Goal: Task Accomplishment & Management: Complete application form

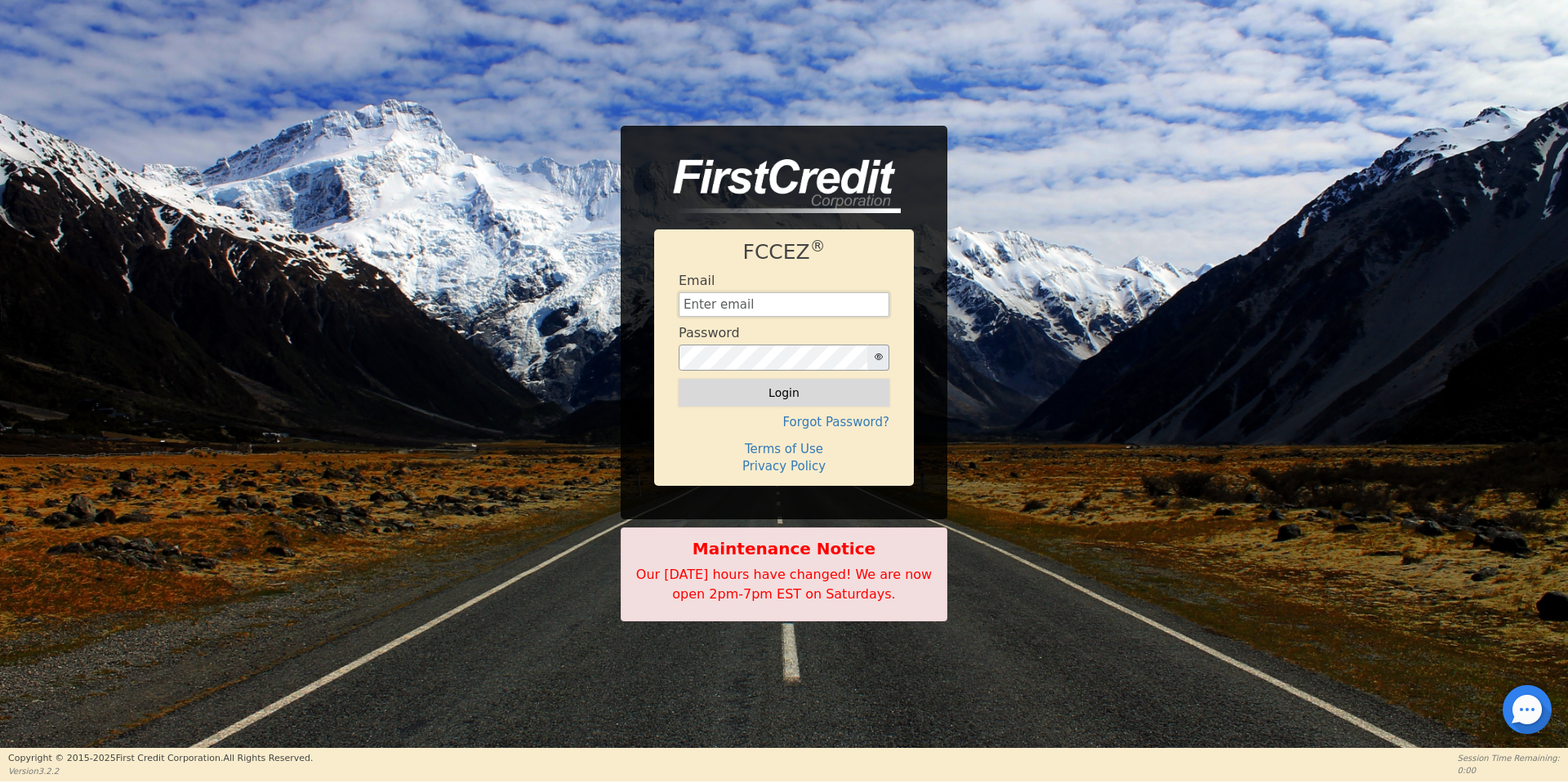
type input "[EMAIL_ADDRESS][DOMAIN_NAME]"
click at [765, 398] on button "Login" at bounding box center [784, 393] width 211 height 28
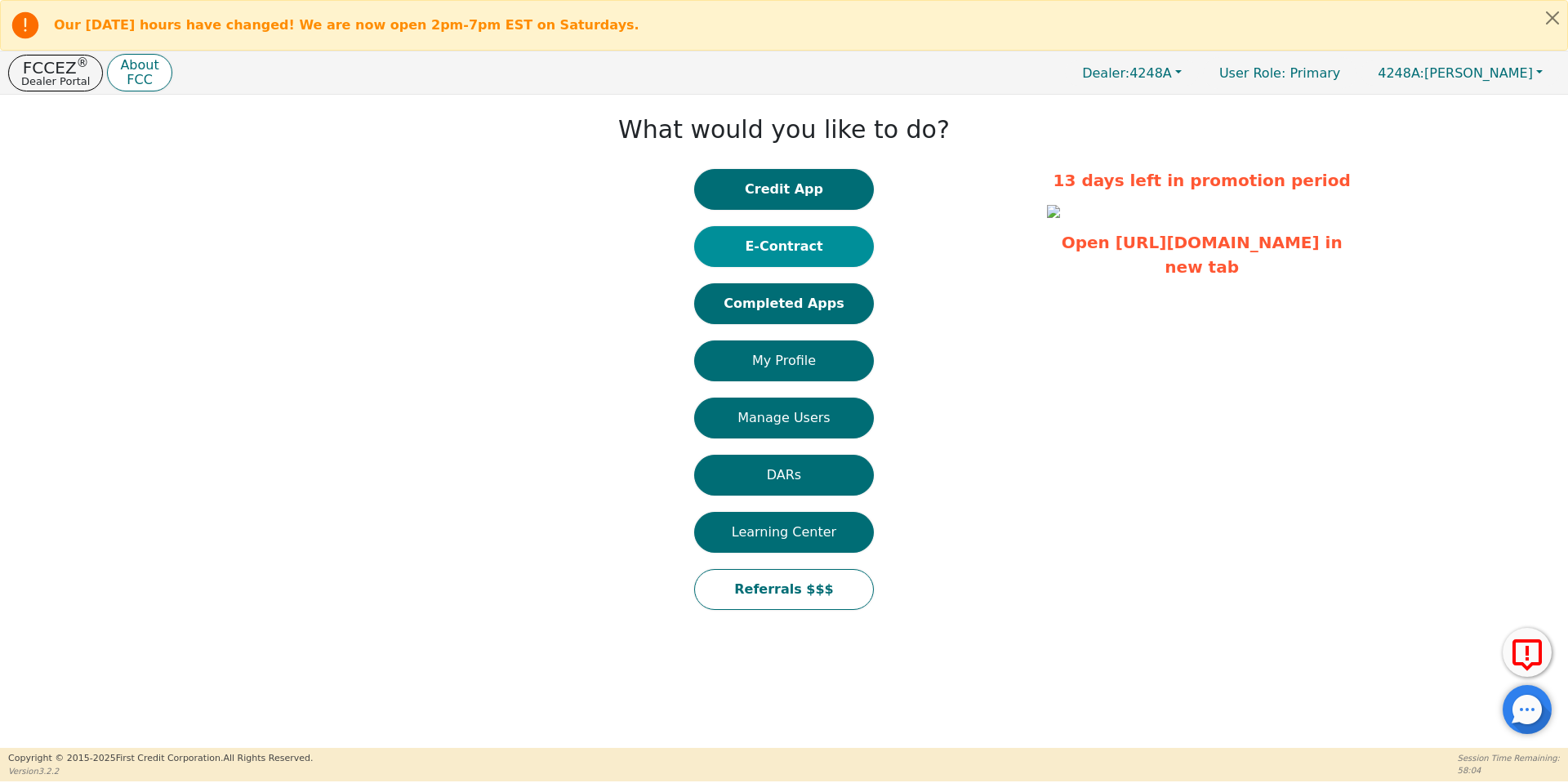
click at [765, 245] on button "E-Contract" at bounding box center [784, 246] width 180 height 40
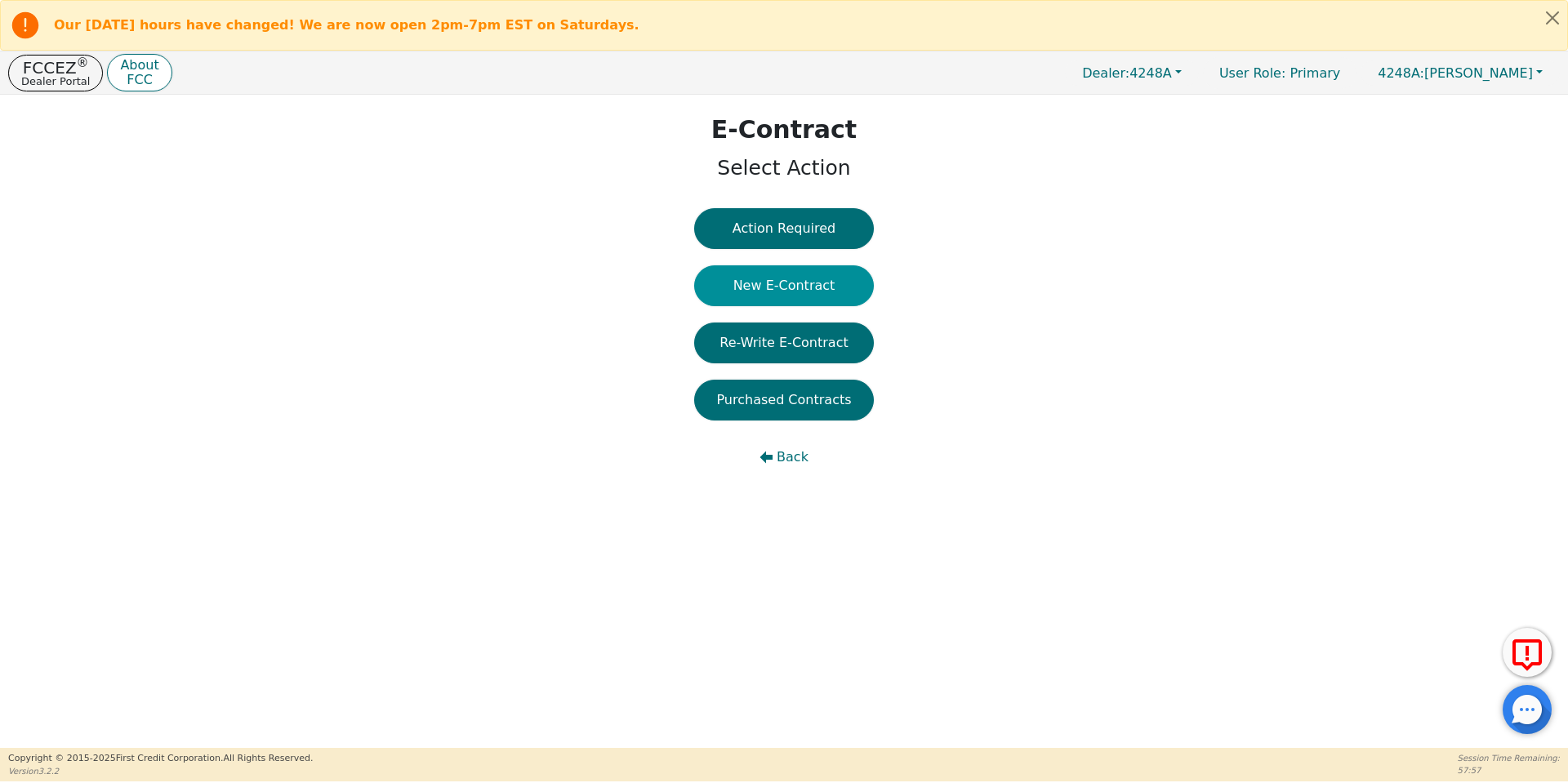
click at [799, 288] on button "New E-Contract" at bounding box center [784, 285] width 180 height 40
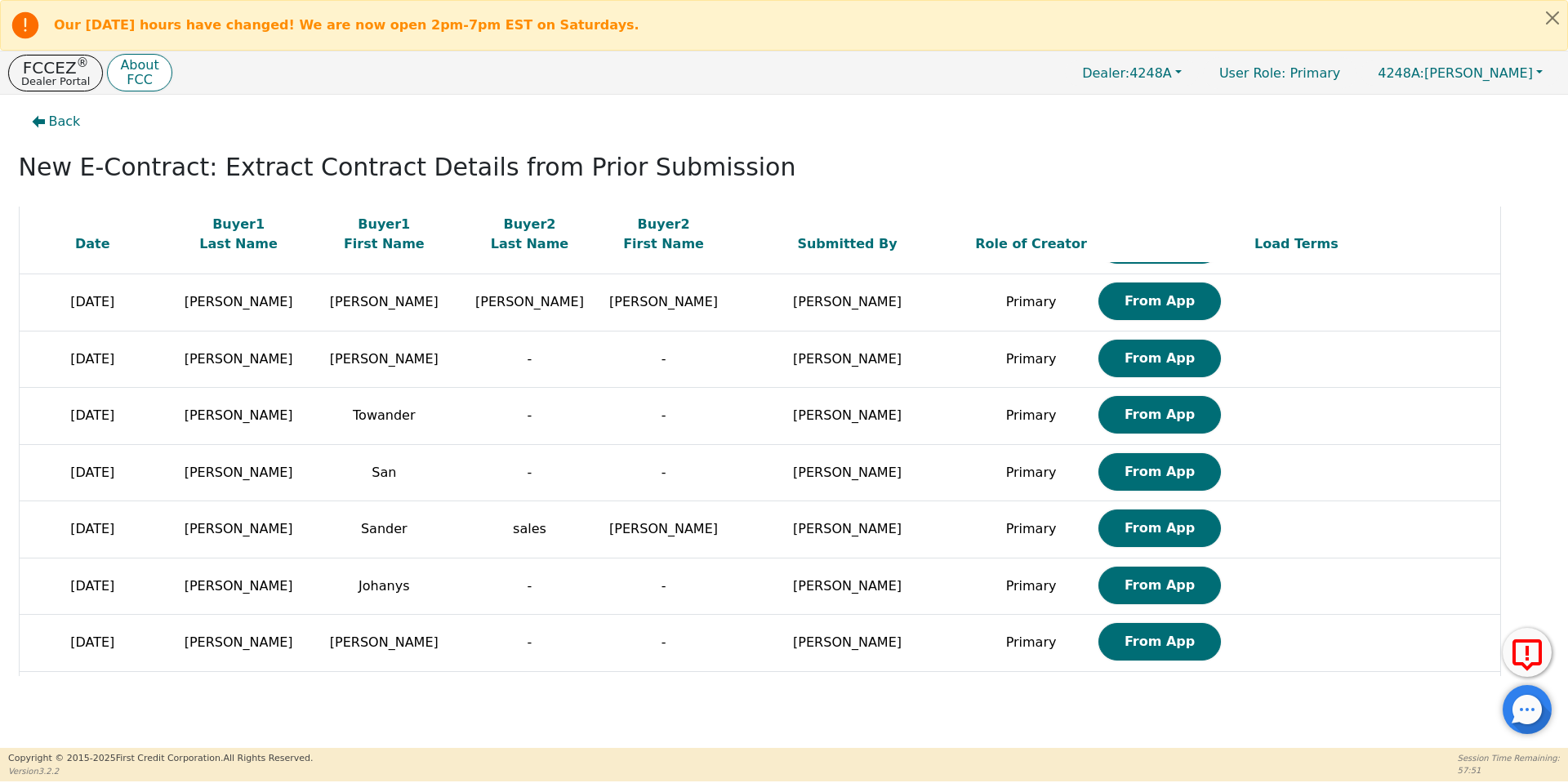
scroll to position [224, 0]
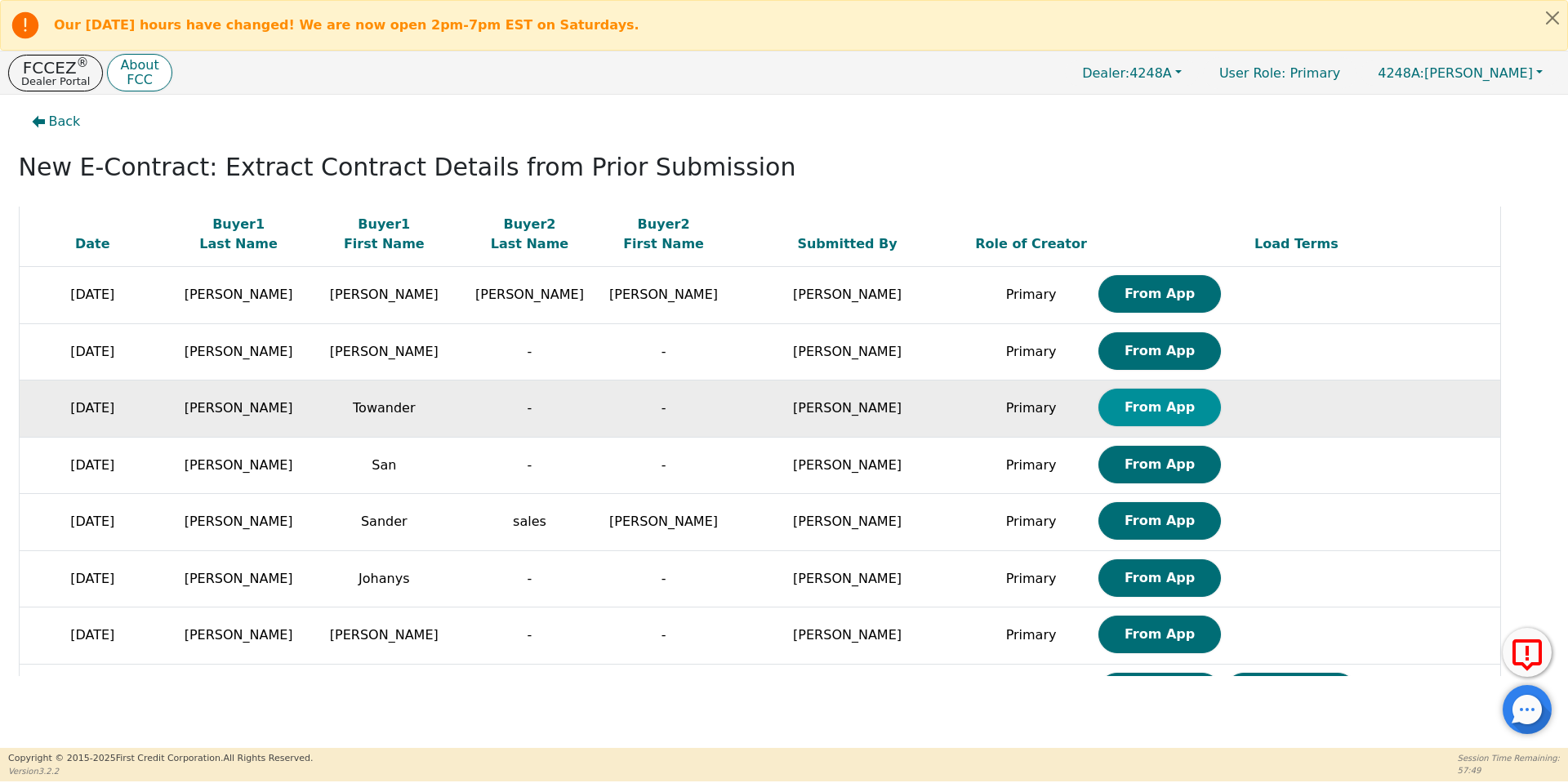
click at [1099, 423] on button "From App" at bounding box center [1160, 407] width 122 height 38
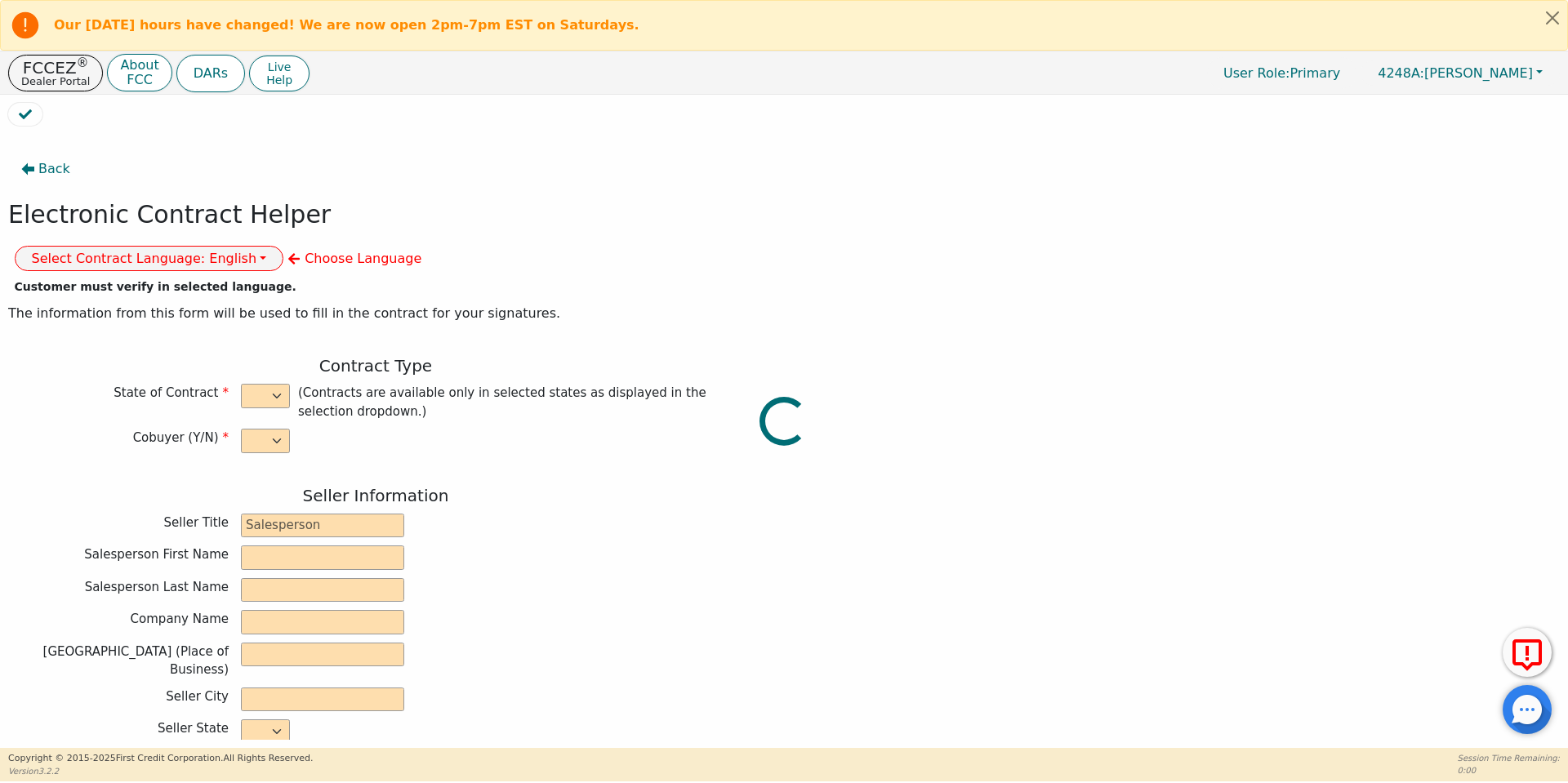
select select "n"
type input "owner"
type input "Ivonne"
type input "Madrid"
type input "AQUA REMACH LLC"
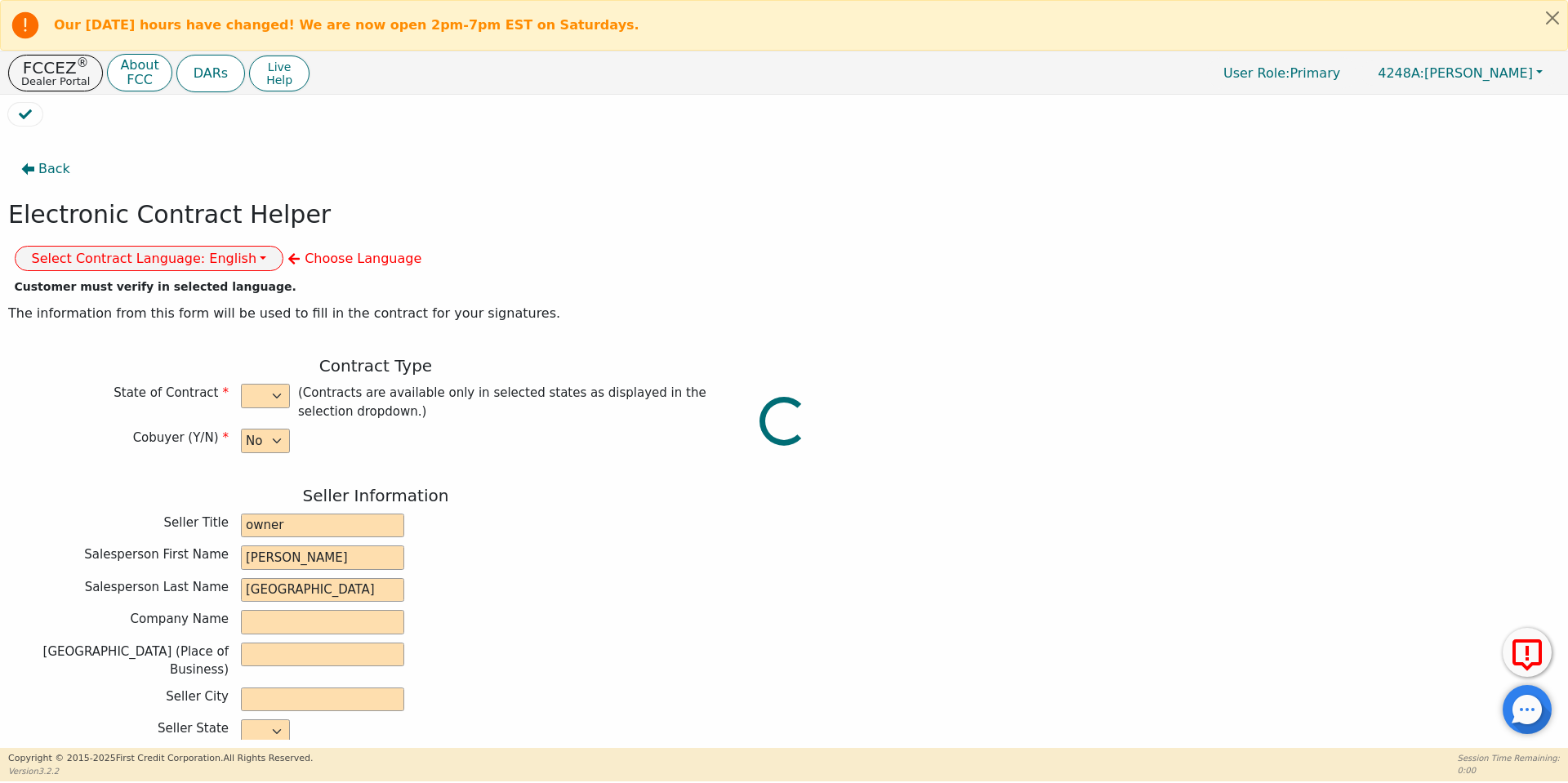
type input "13746 OFFICE PARK DR"
type input "HOUSTON"
select select "TX"
type input "77070"
type input "Towander"
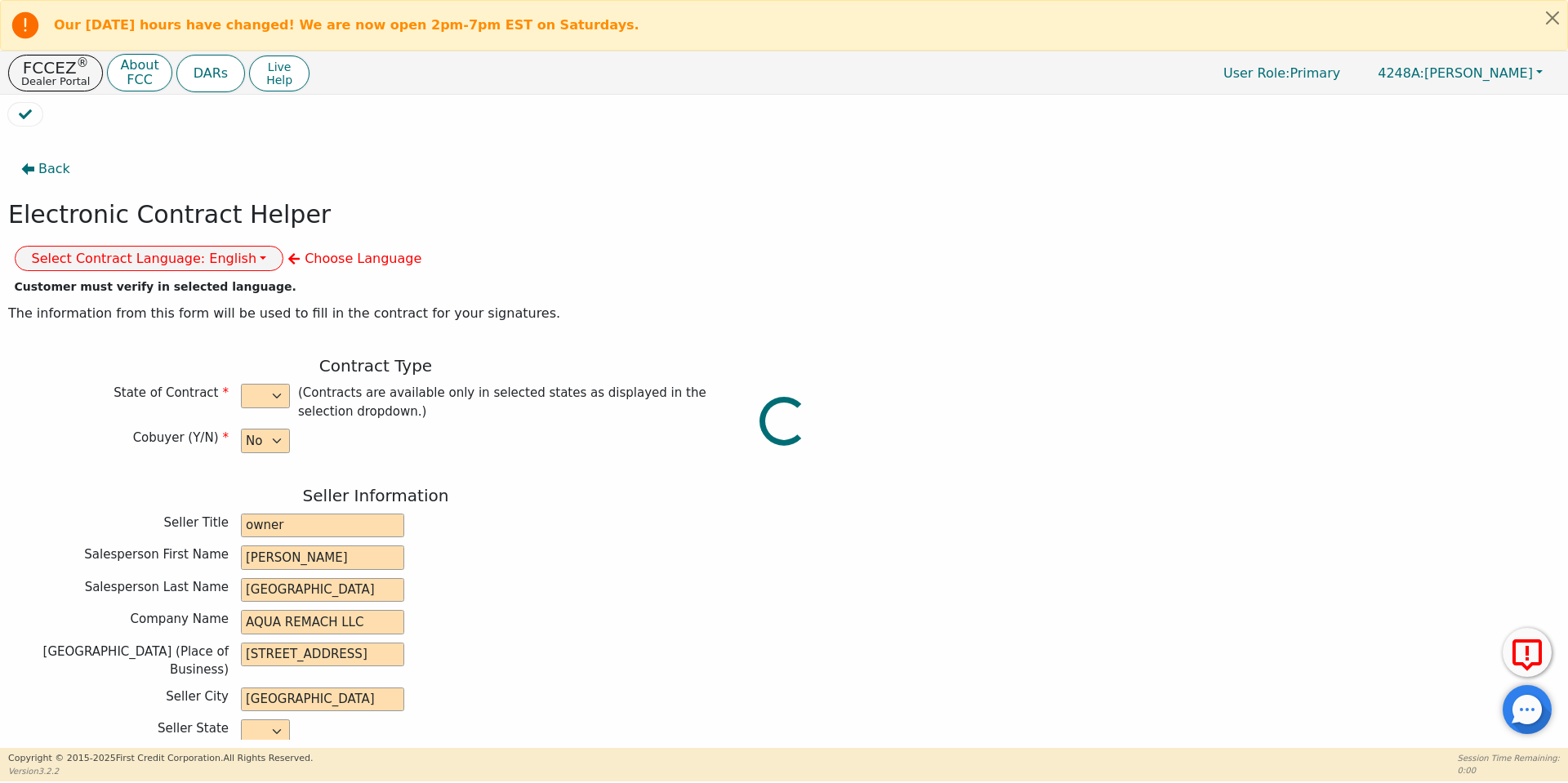
type input "Wells"
type input "towarderw@gmail.com"
type input "901 W 8th st"
type input "Camero"
select select "TX"
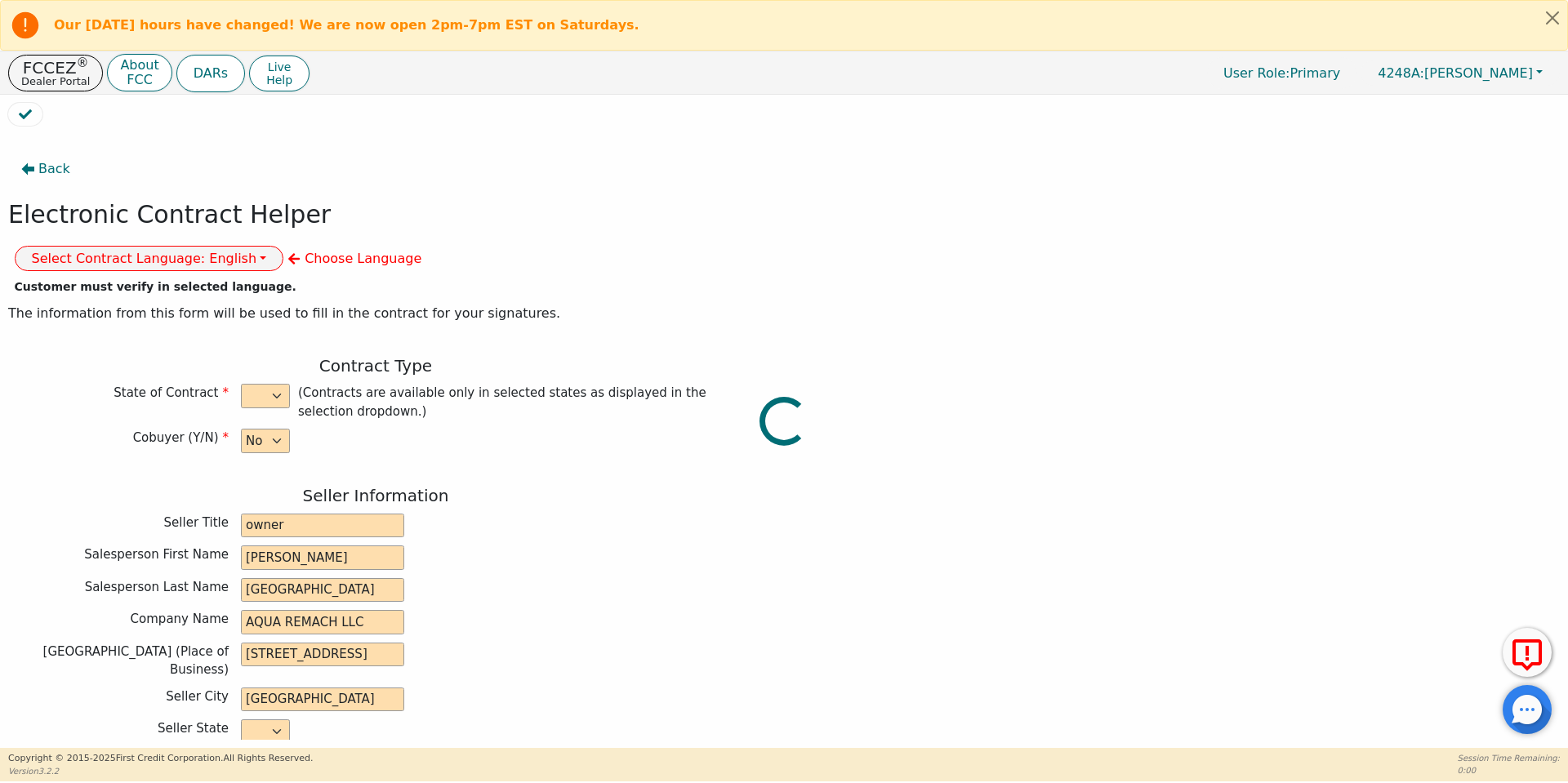
type input "76520"
type input "2025-09-18"
type input "17.99"
type input "2025-10-18"
type input "60"
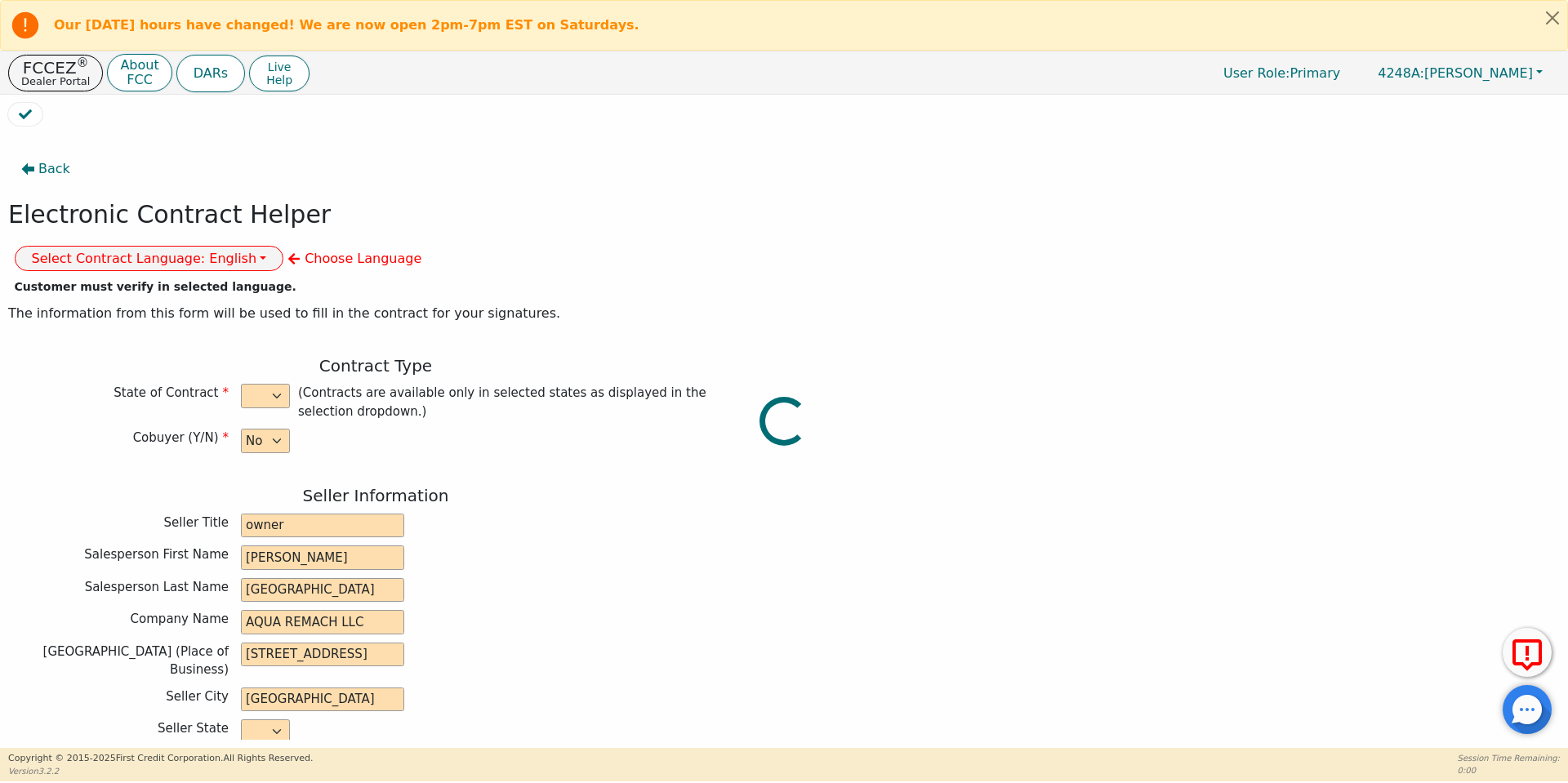
type input "0"
type input "8990.00"
type input "0.00"
type input "8990.00"
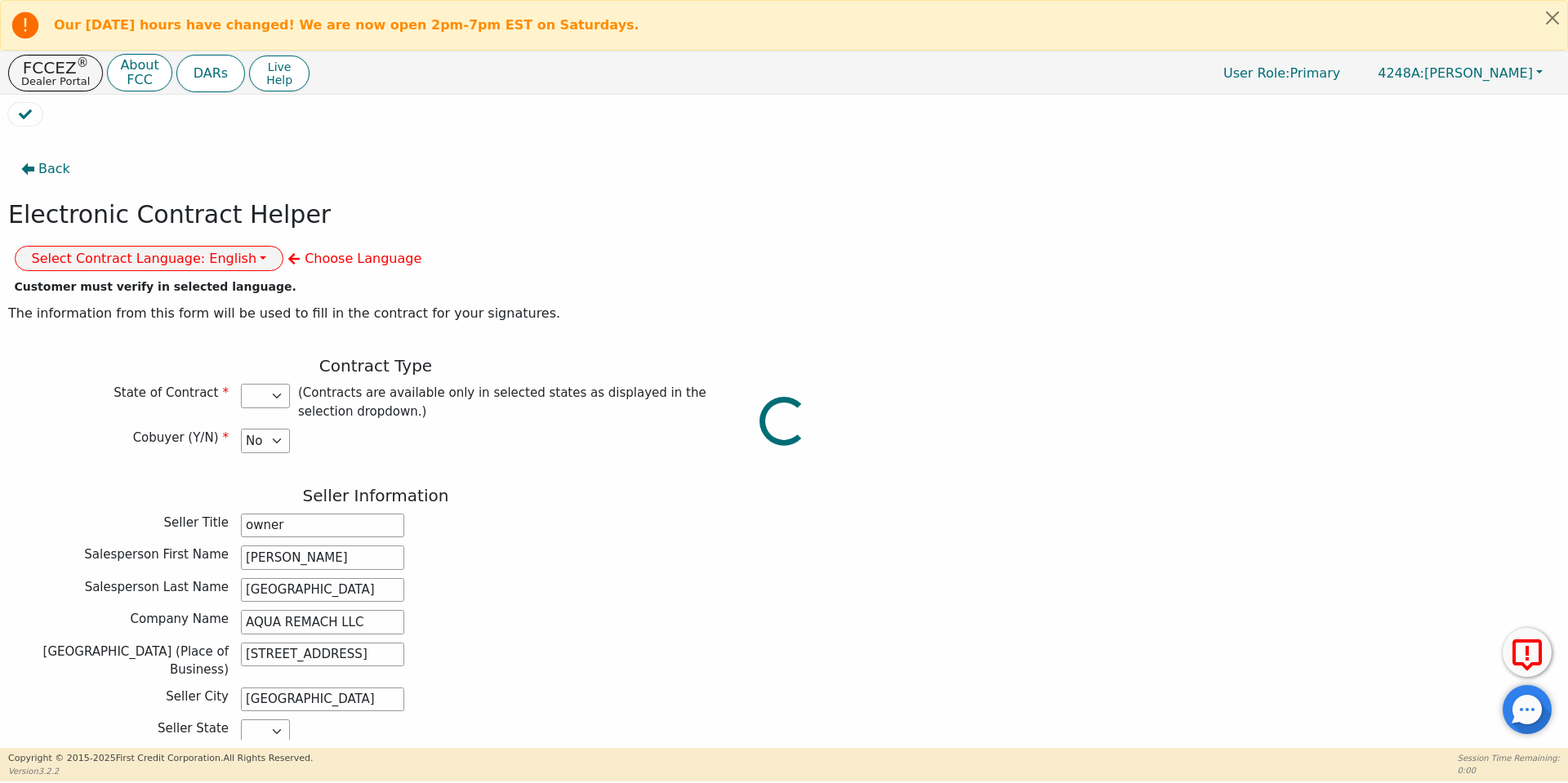
select select "TX"
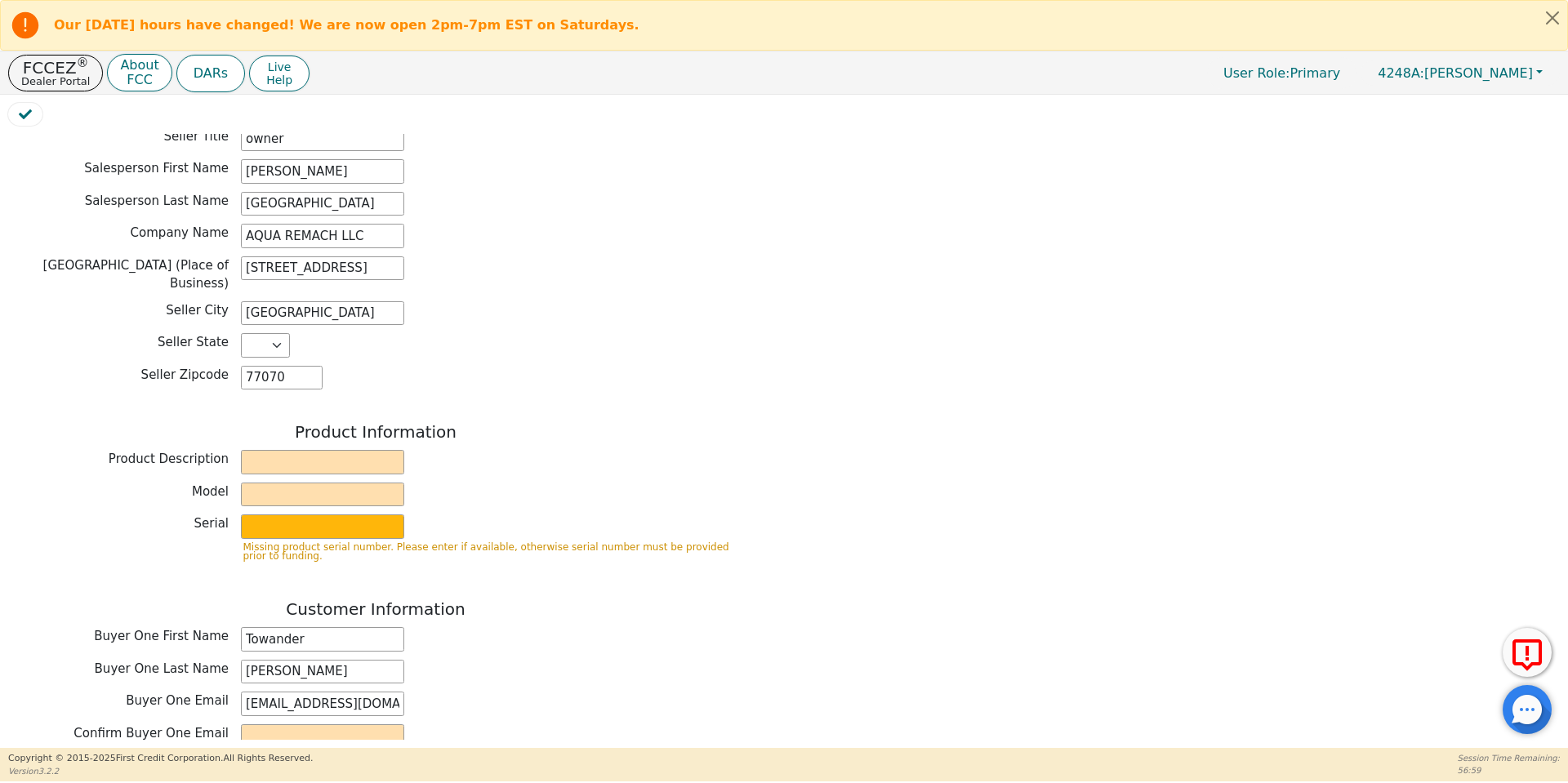
scroll to position [417, 0]
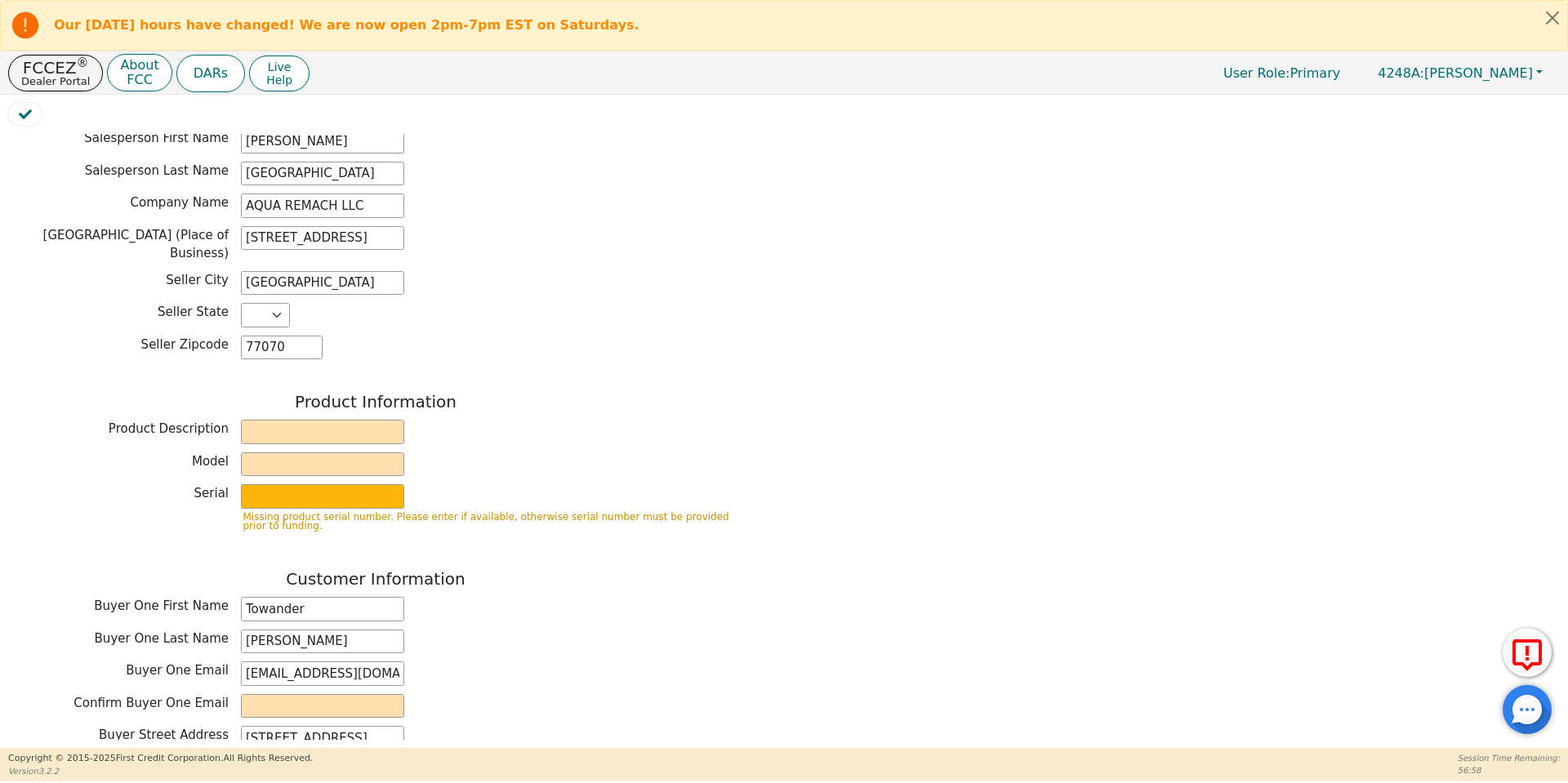
click at [318, 420] on div "Product Description" at bounding box center [375, 434] width 735 height 28
click at [310, 420] on input "text" at bounding box center [323, 432] width 164 height 24
type input "Water System"
click at [338, 453] on input "text" at bounding box center [323, 465] width 164 height 24
type input "whole house"
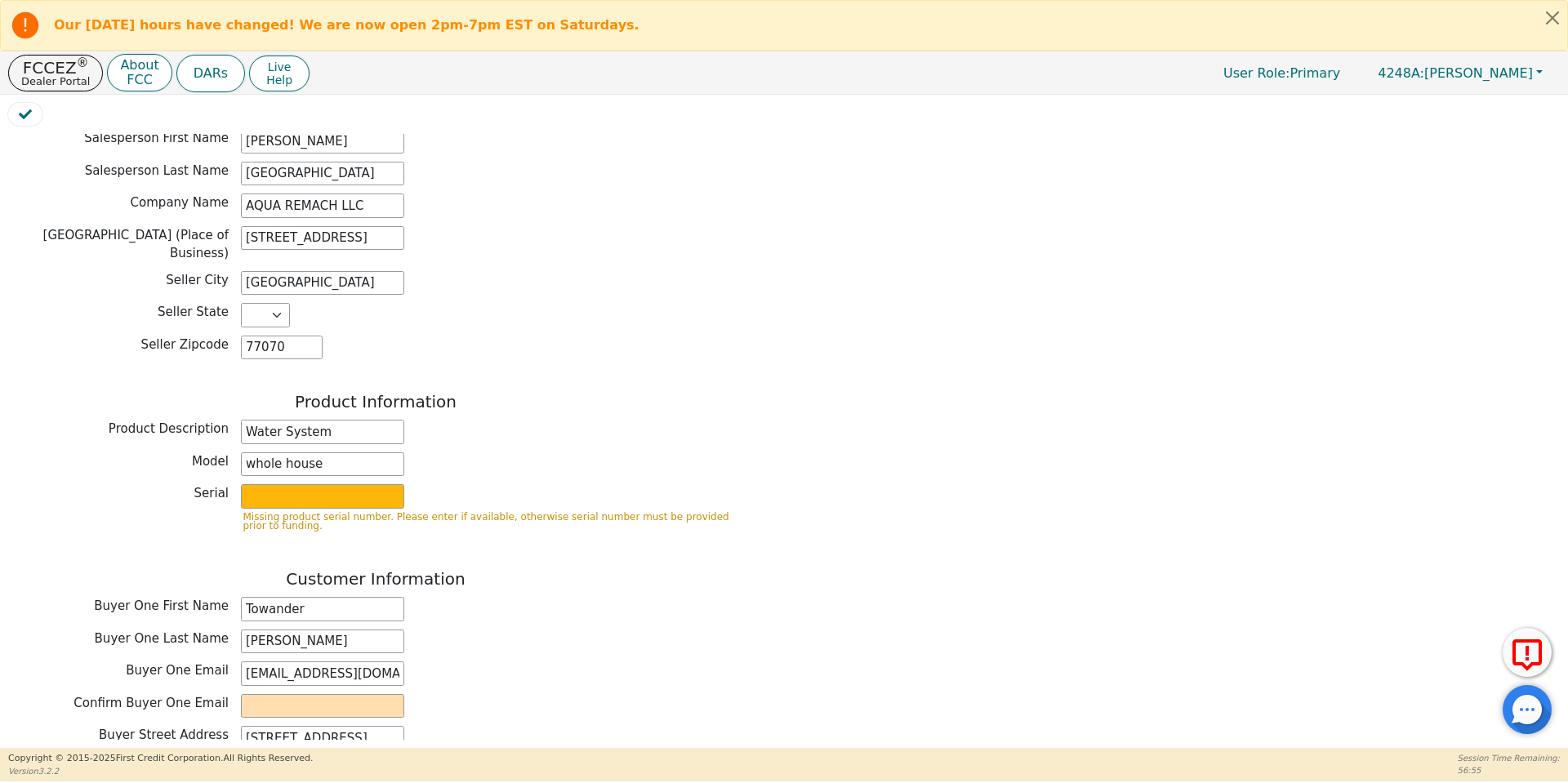
click at [343, 513] on p "Missing product serial number. Please enter if available, otherwise serial numb…" at bounding box center [493, 521] width 499 height 18
click at [338, 485] on input "text" at bounding box center [323, 497] width 164 height 24
type input "S2156437"
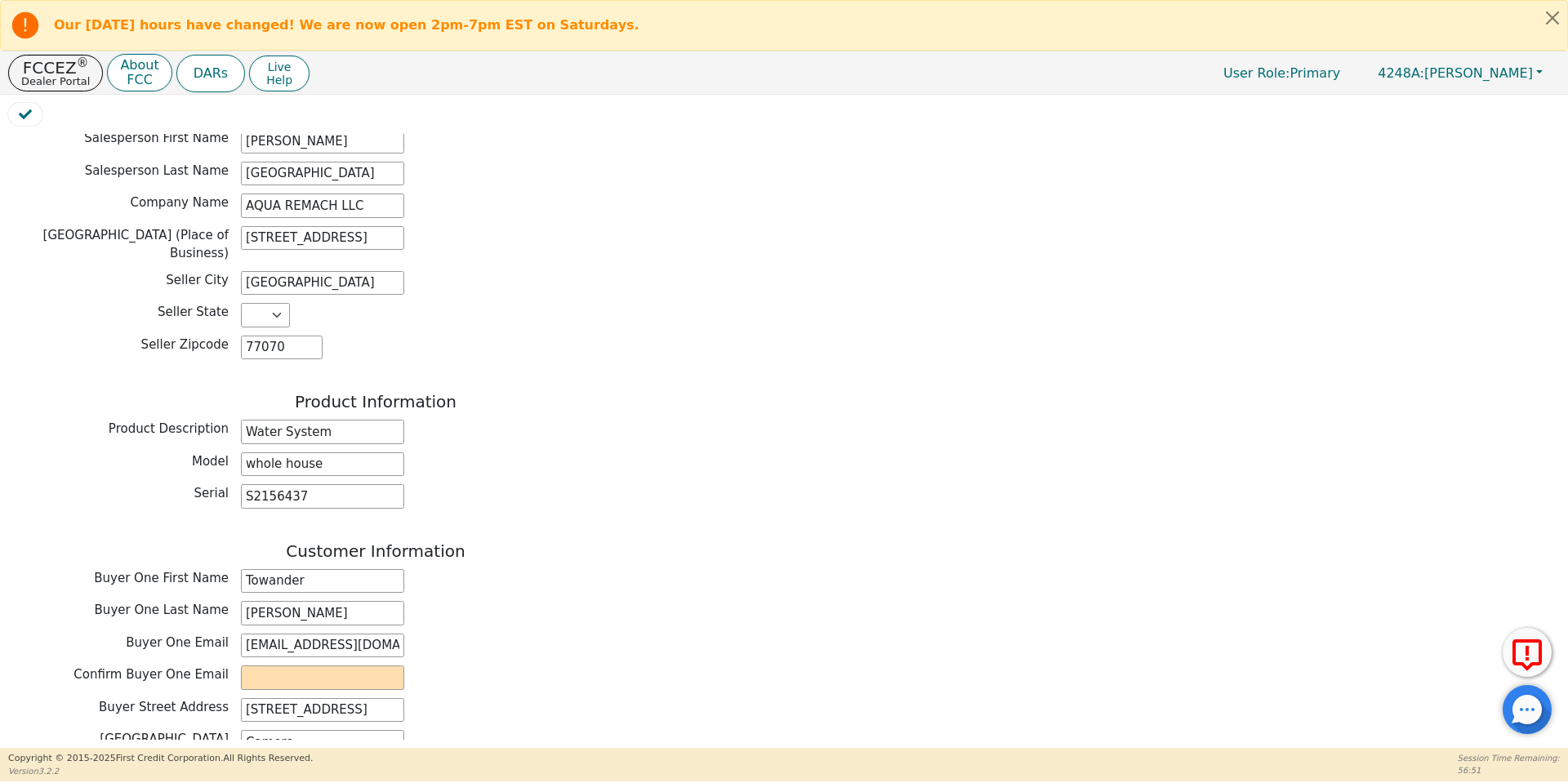
click at [371, 542] on div "Customer Information" at bounding box center [375, 553] width 735 height 24
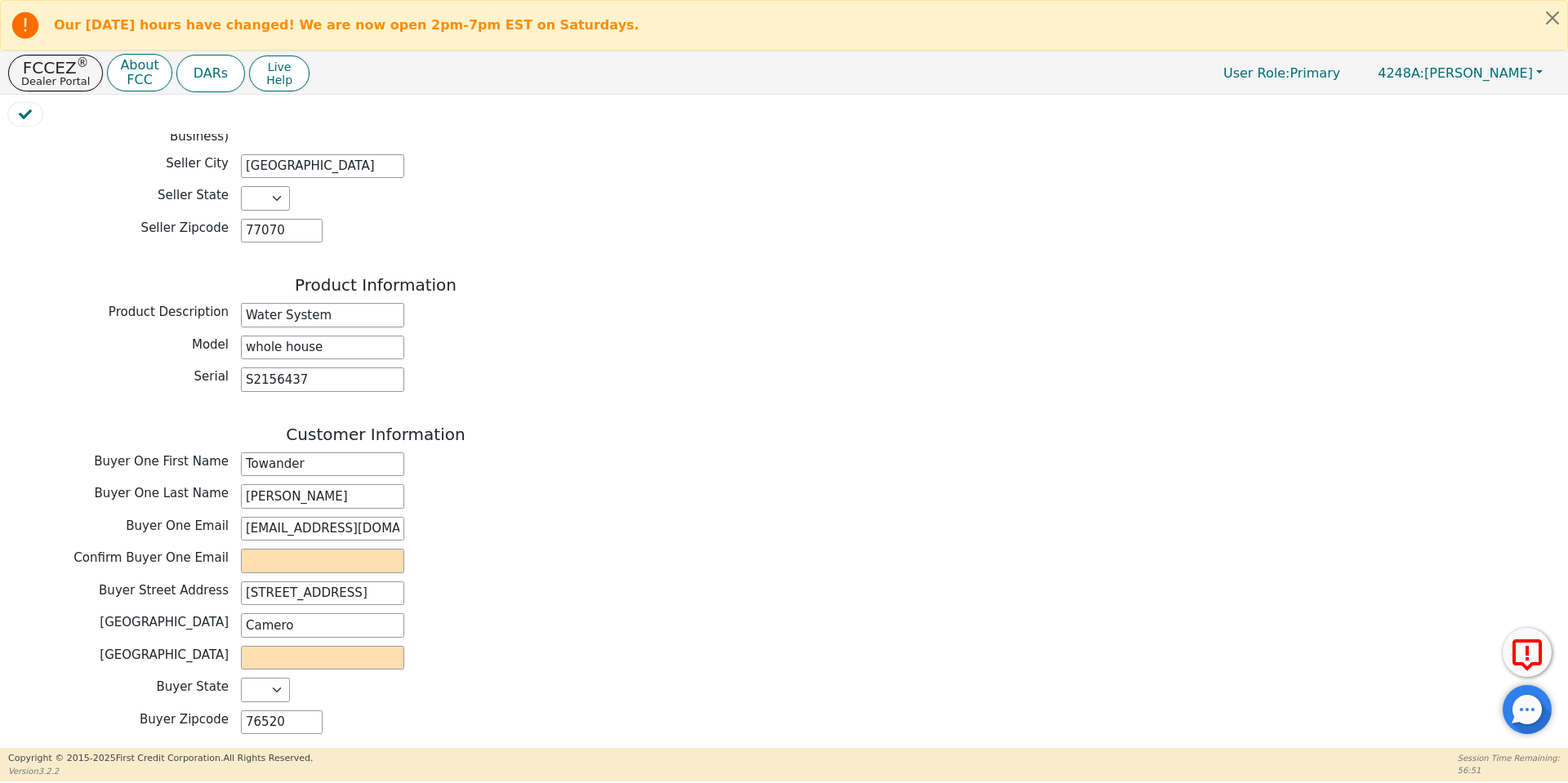
scroll to position [603, 0]
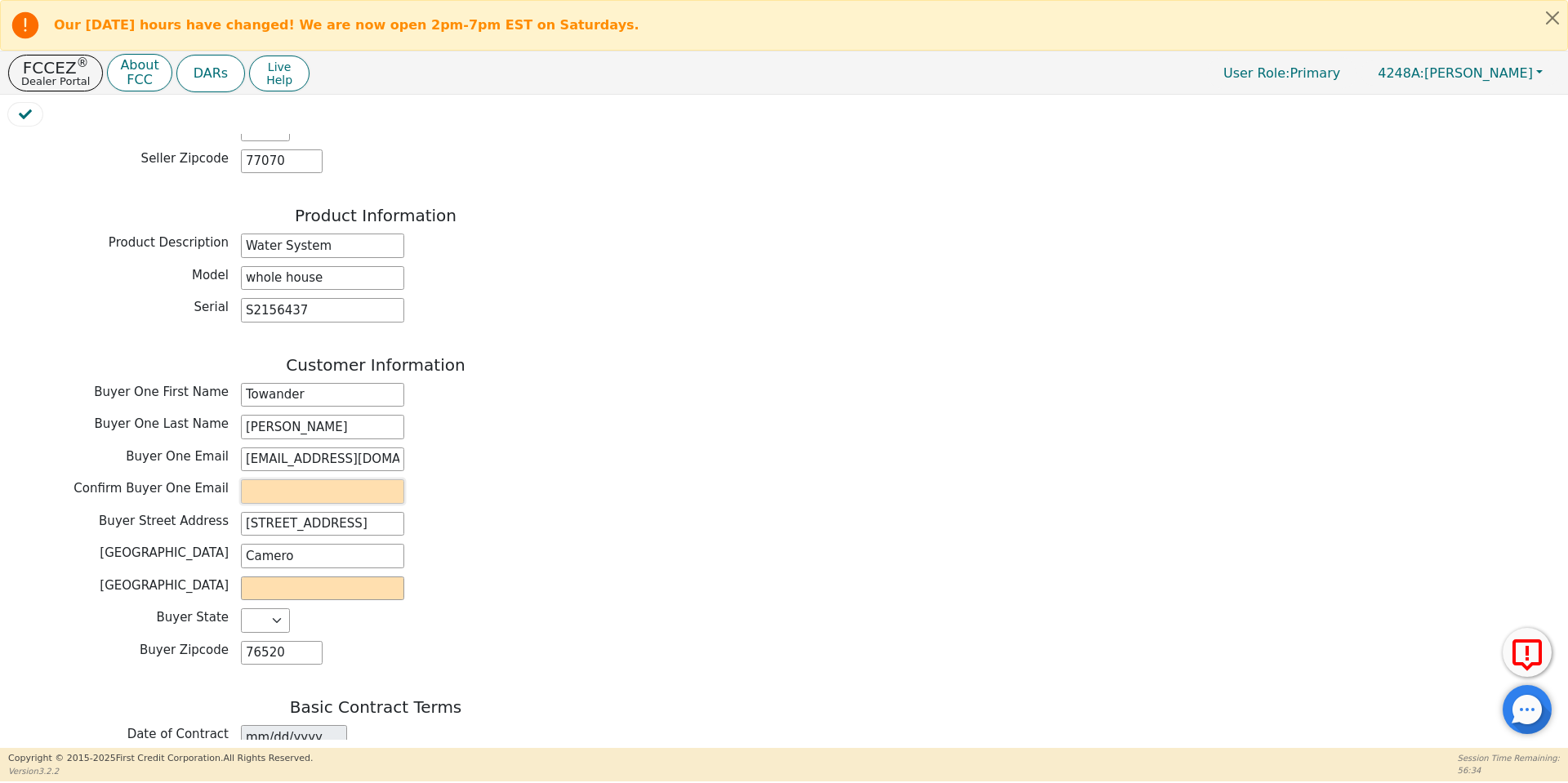
click at [323, 480] on input "email" at bounding box center [323, 492] width 164 height 24
paste input "Towanderw@gmail.com"
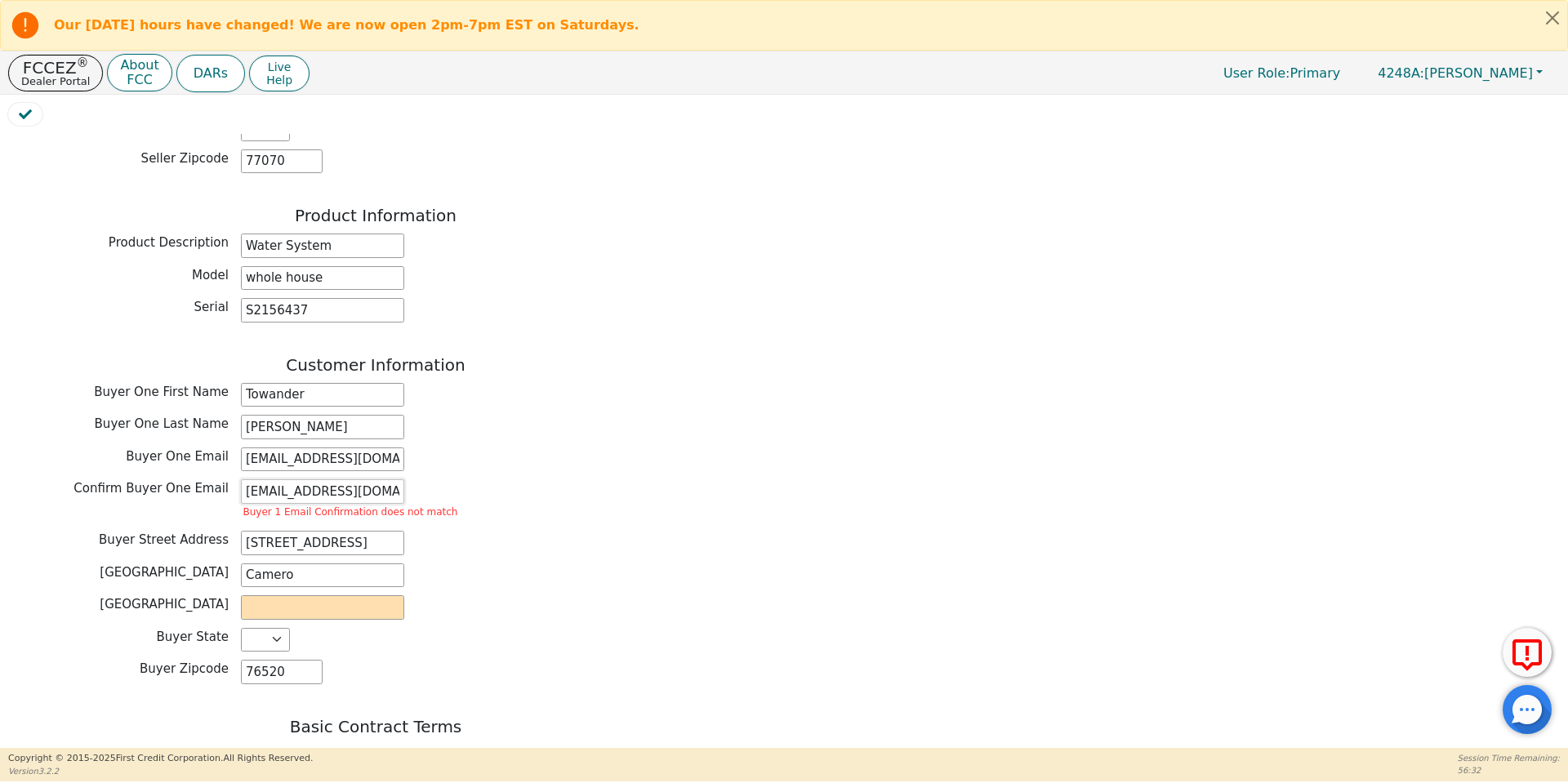
type input "Towanderw@gmail.com"
click at [310, 448] on input "towarderw@gmail.com" at bounding box center [323, 460] width 164 height 24
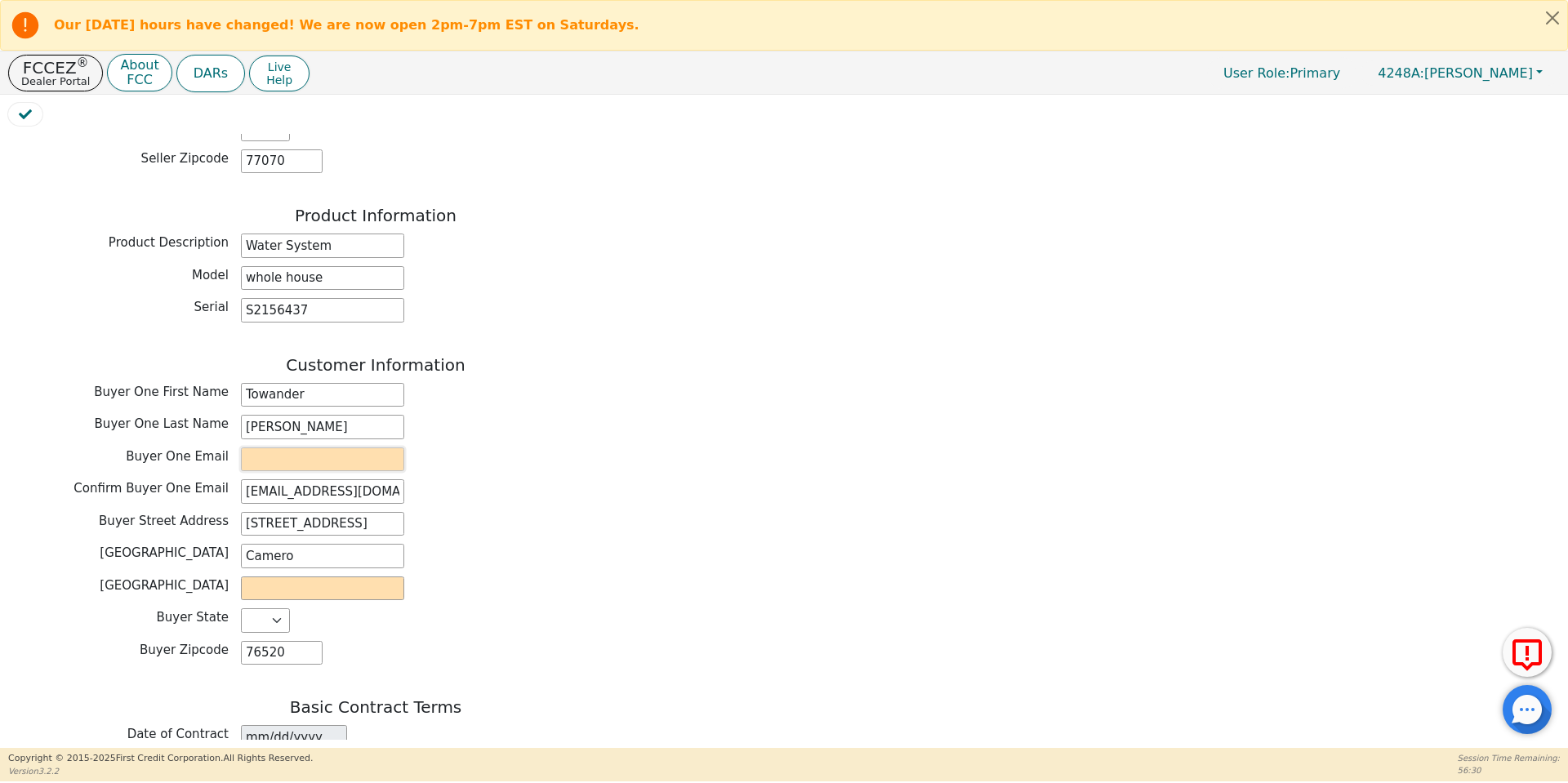
paste input "Towanderw@gmail.com"
type input "Towanderw@gmail.com"
click at [304, 577] on input "text" at bounding box center [323, 589] width 164 height 24
type input "Cameron"
click at [325, 544] on input "Camero" at bounding box center [323, 556] width 164 height 24
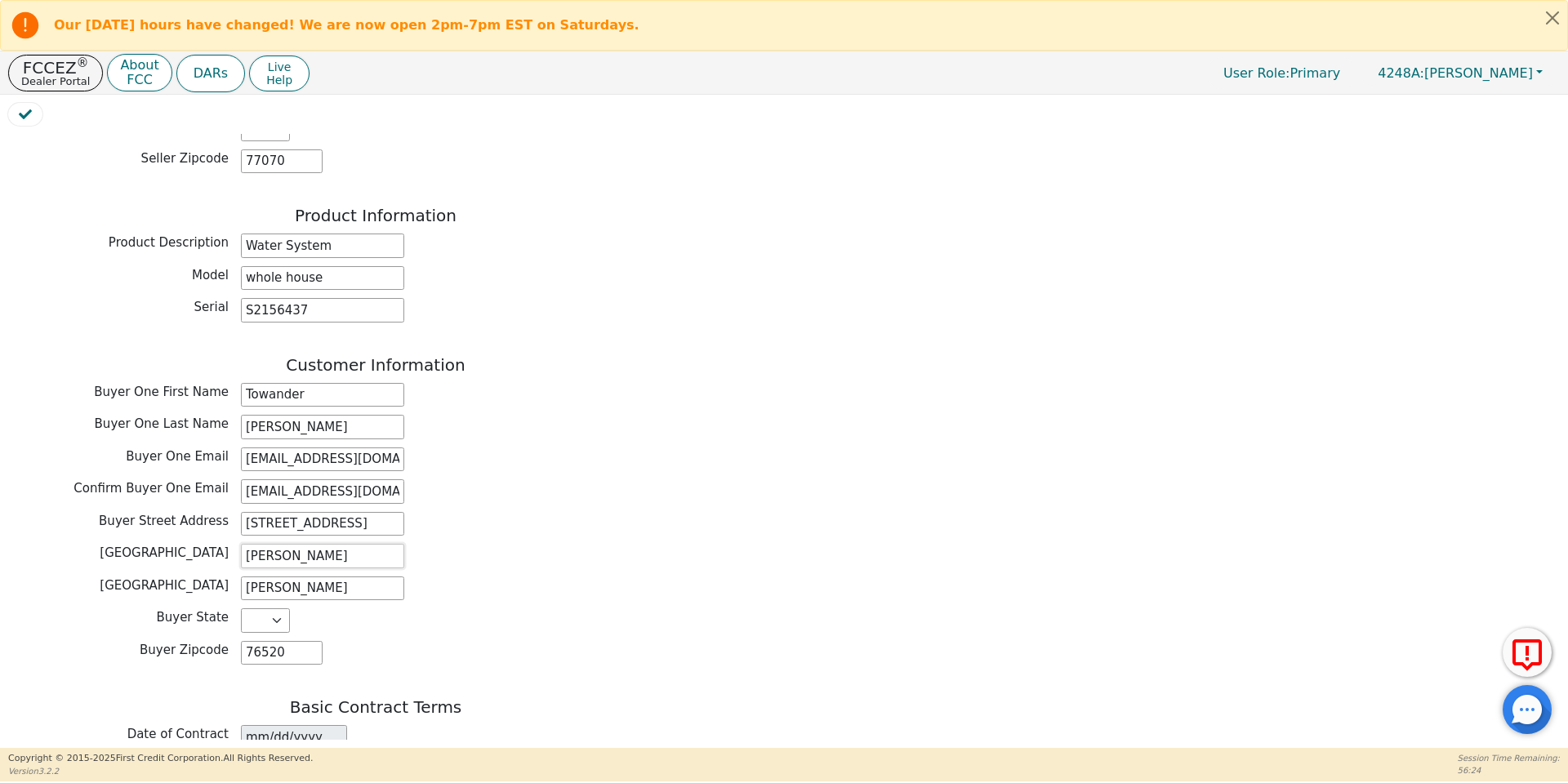
type input "Cameron"
click at [625, 641] on div "Buyer Zipcode 76520" at bounding box center [375, 653] width 735 height 24
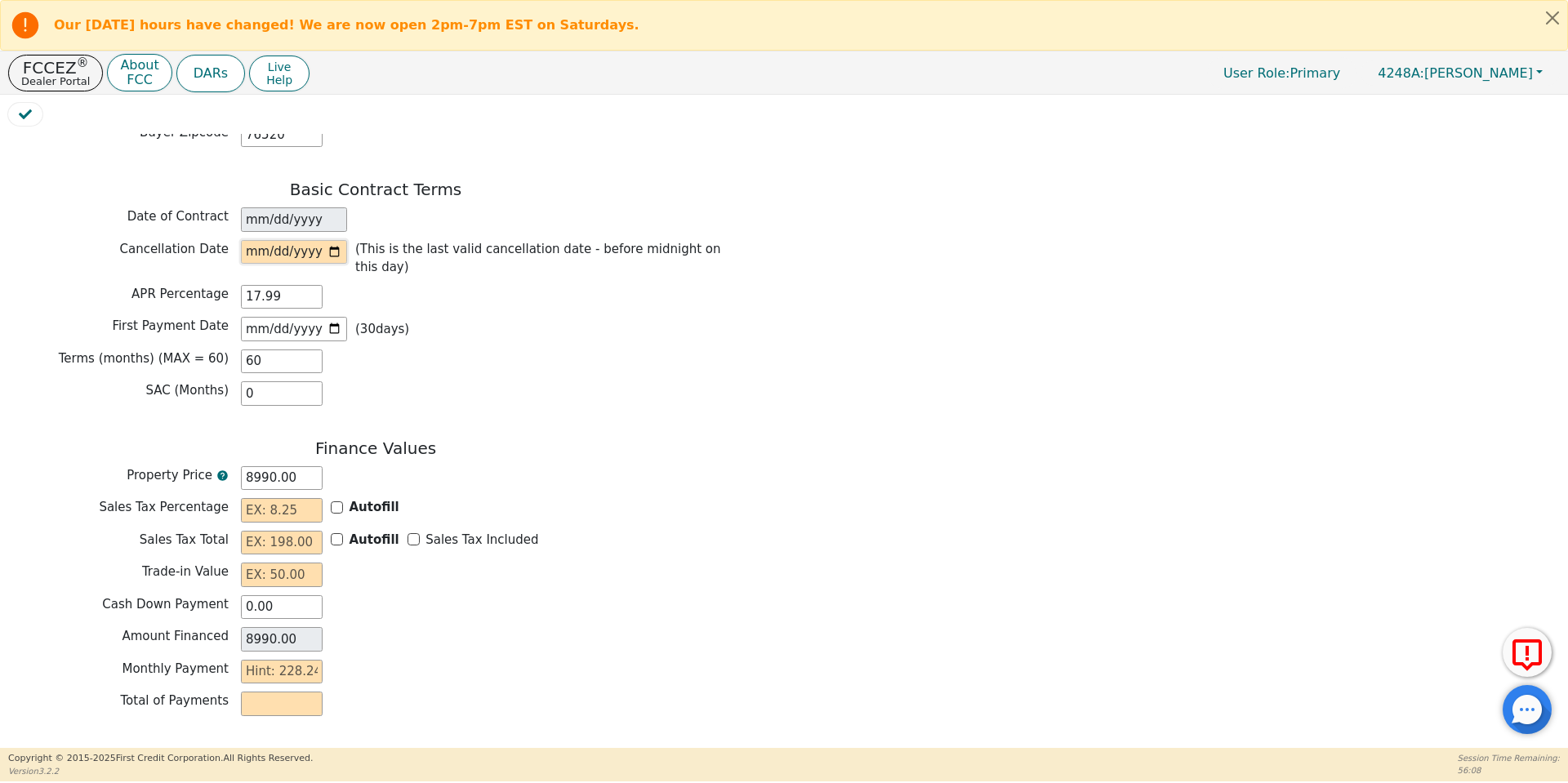
click at [329, 240] on input "date" at bounding box center [293, 252] width 106 height 24
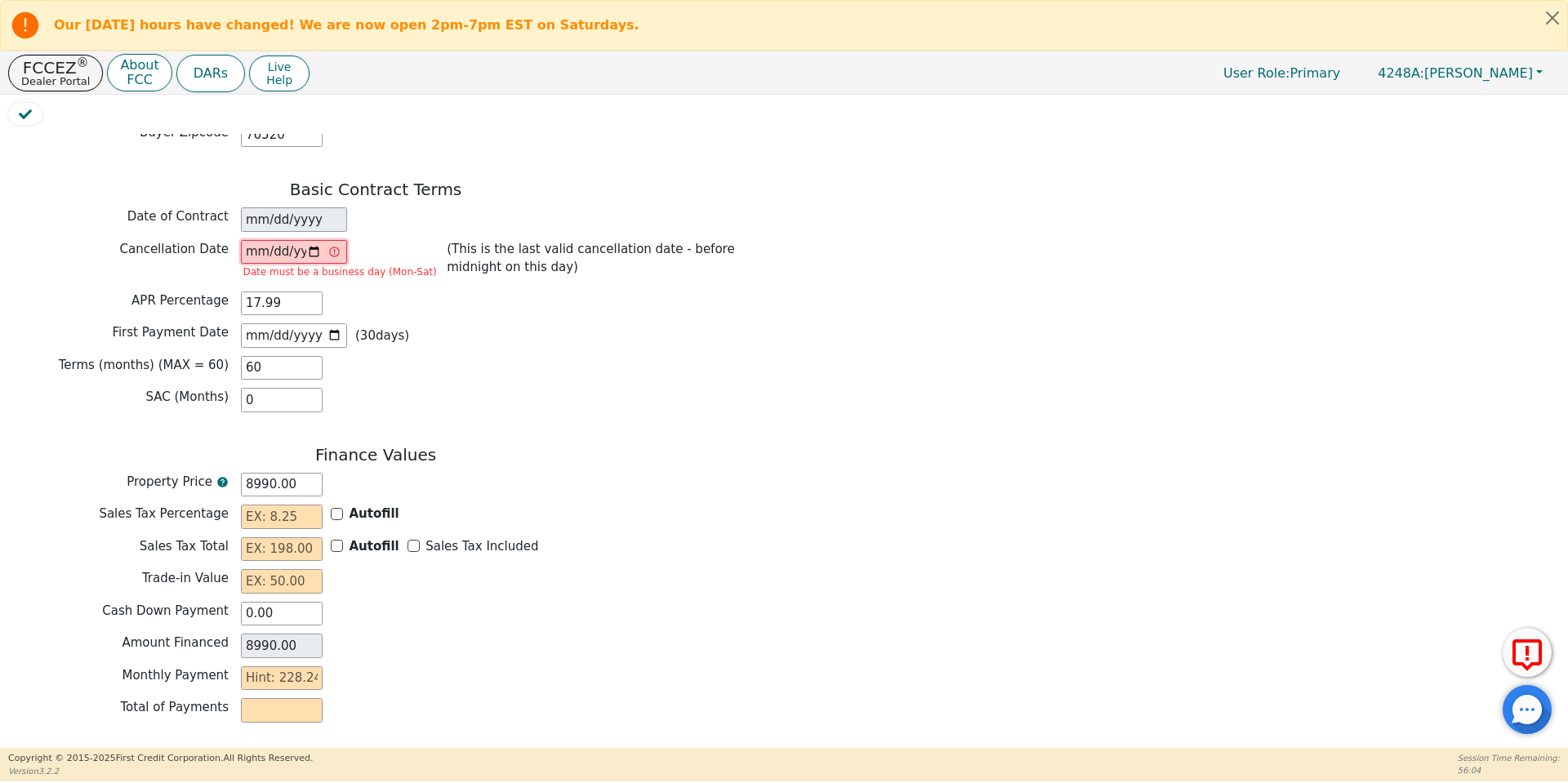
click at [317, 240] on input "2025-09-21" at bounding box center [293, 252] width 106 height 24
type input "2025-09-22"
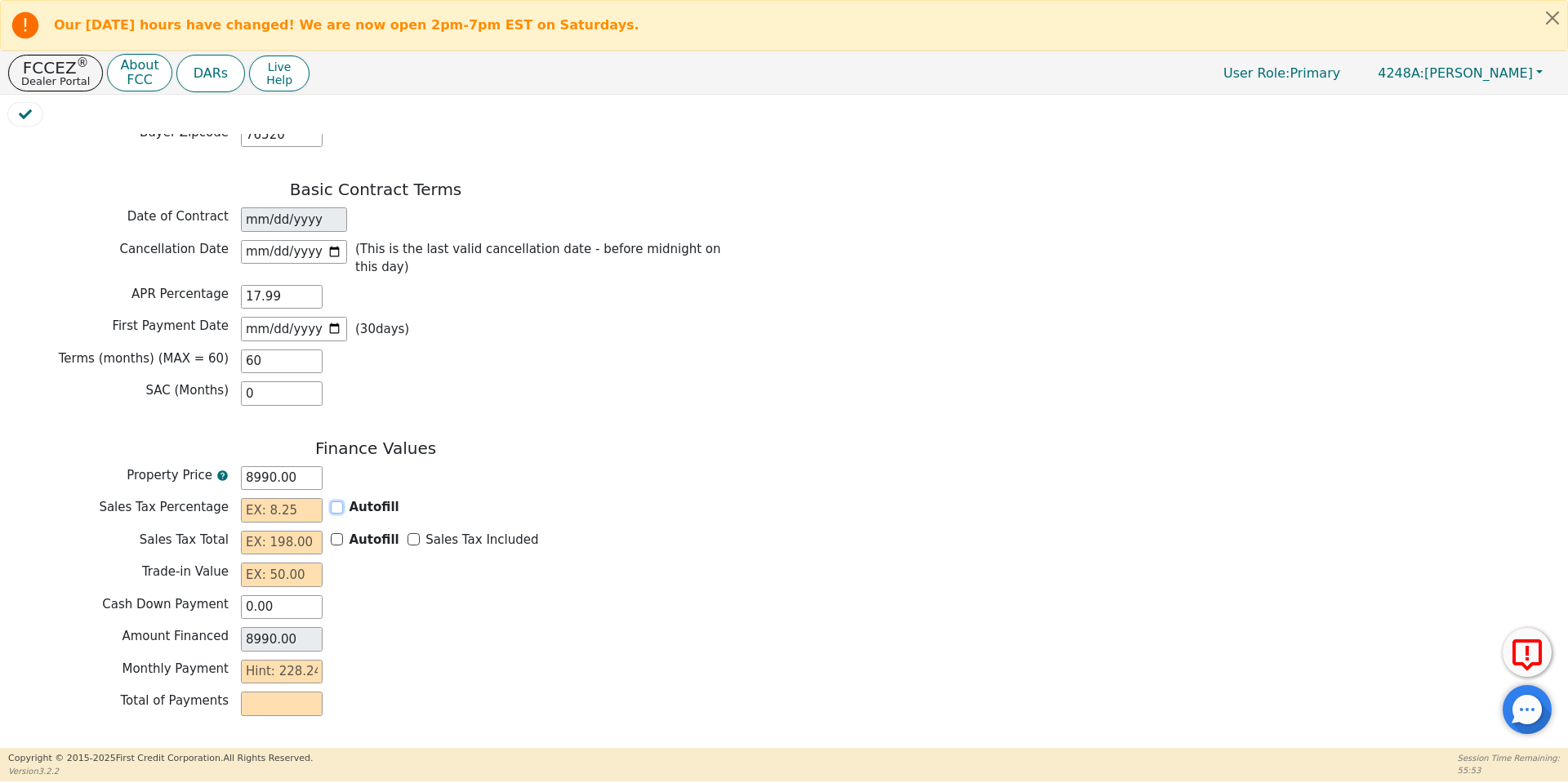
click at [339, 502] on input "Autofill" at bounding box center [337, 507] width 12 height 12
checkbox input "true"
type input "0.00"
click at [407, 531] on div "Sales Tax Included" at bounding box center [473, 540] width 132 height 19
click at [407, 534] on input "Sales Tax Included" at bounding box center [413, 539] width 12 height 12
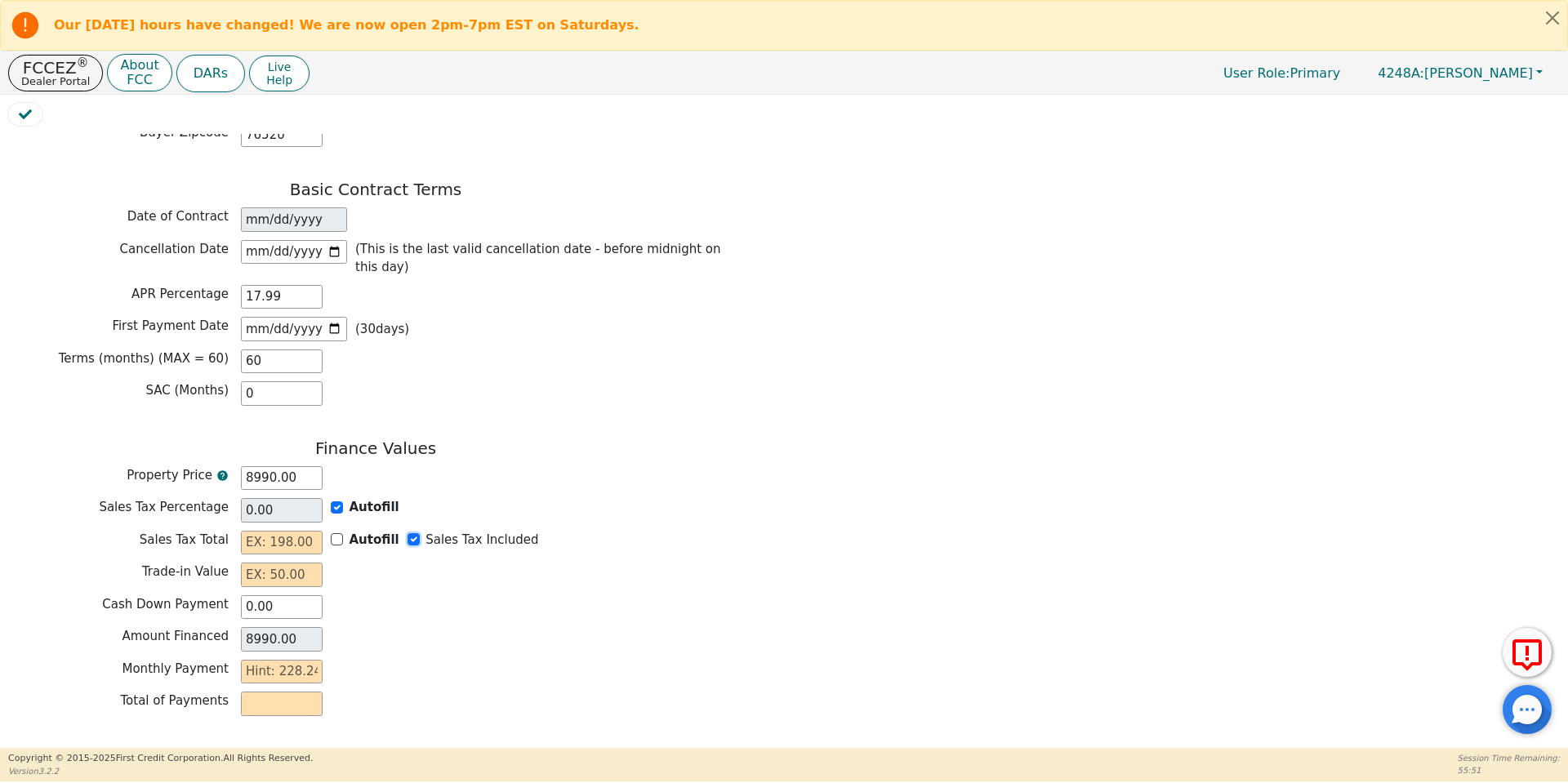
checkbox input "true"
type input "0.00"
click at [295, 563] on input "text" at bounding box center [281, 575] width 82 height 24
type input "0.00"
click at [298, 660] on input "text" at bounding box center [281, 672] width 82 height 24
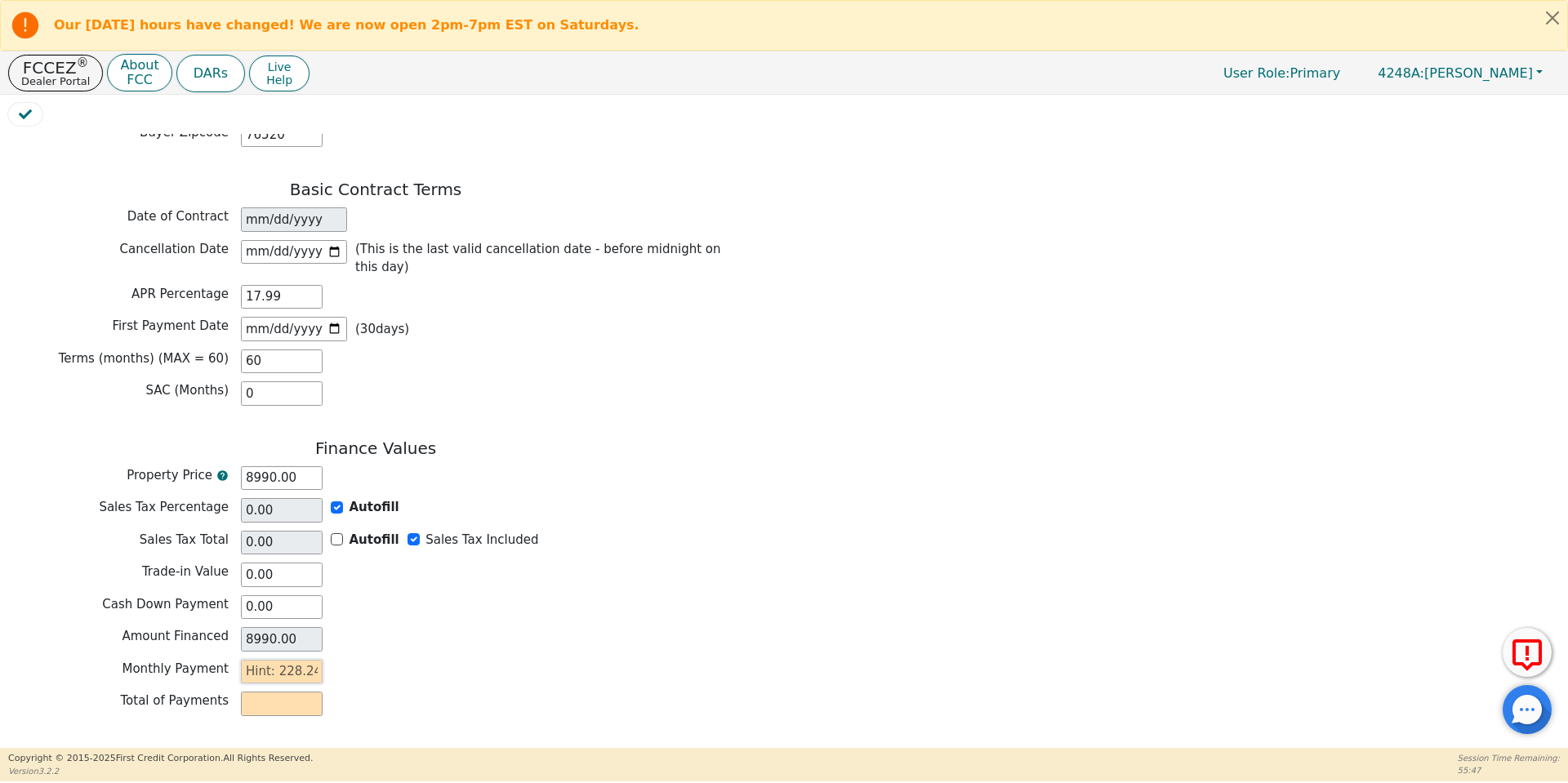
type input "2"
type input "120.00"
type input "22"
type input "1320.00"
type input "228"
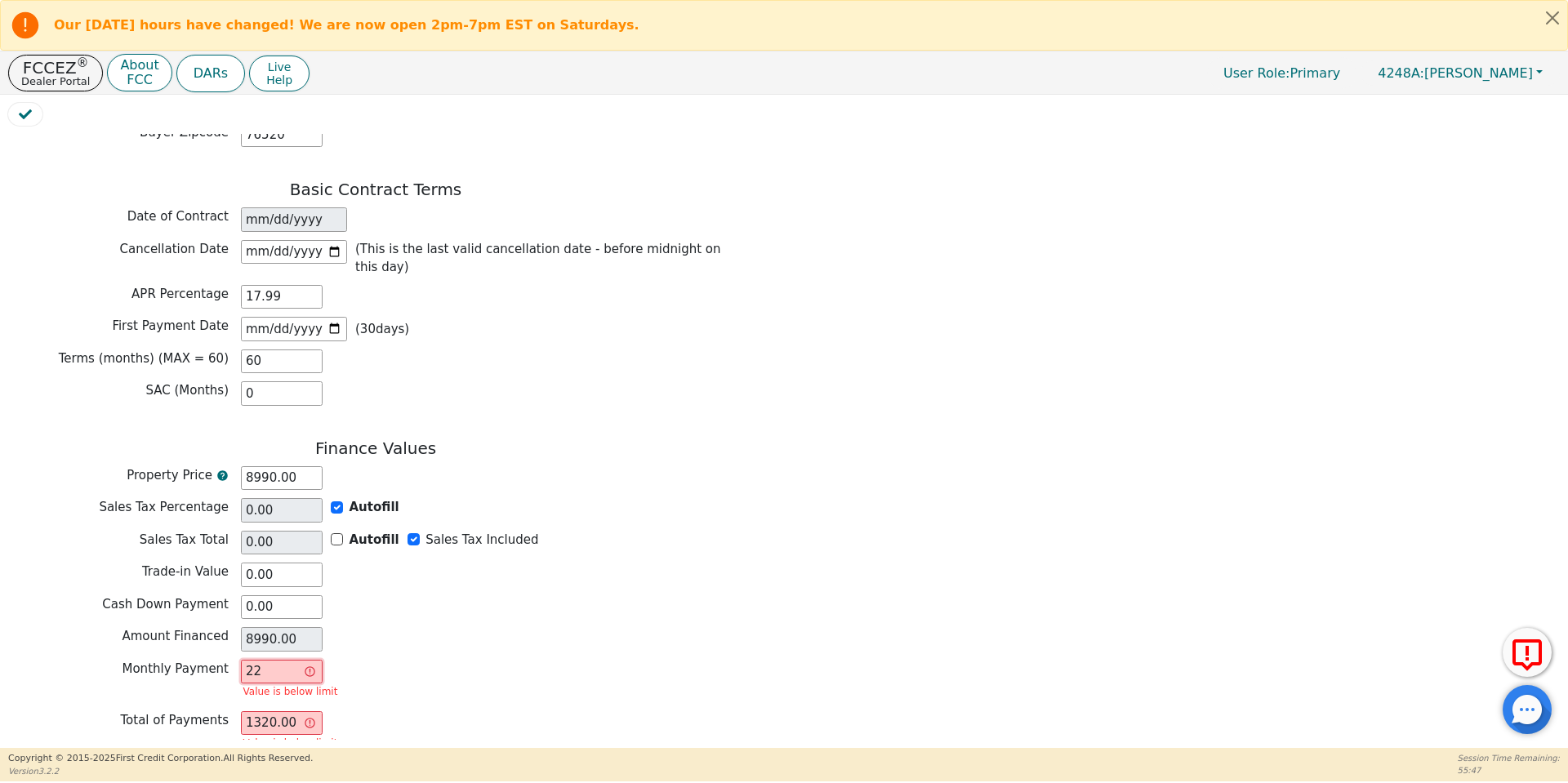
type input "13680.00"
type input "228.2"
type input "13692.00"
type input "228.24"
type input "13694.40"
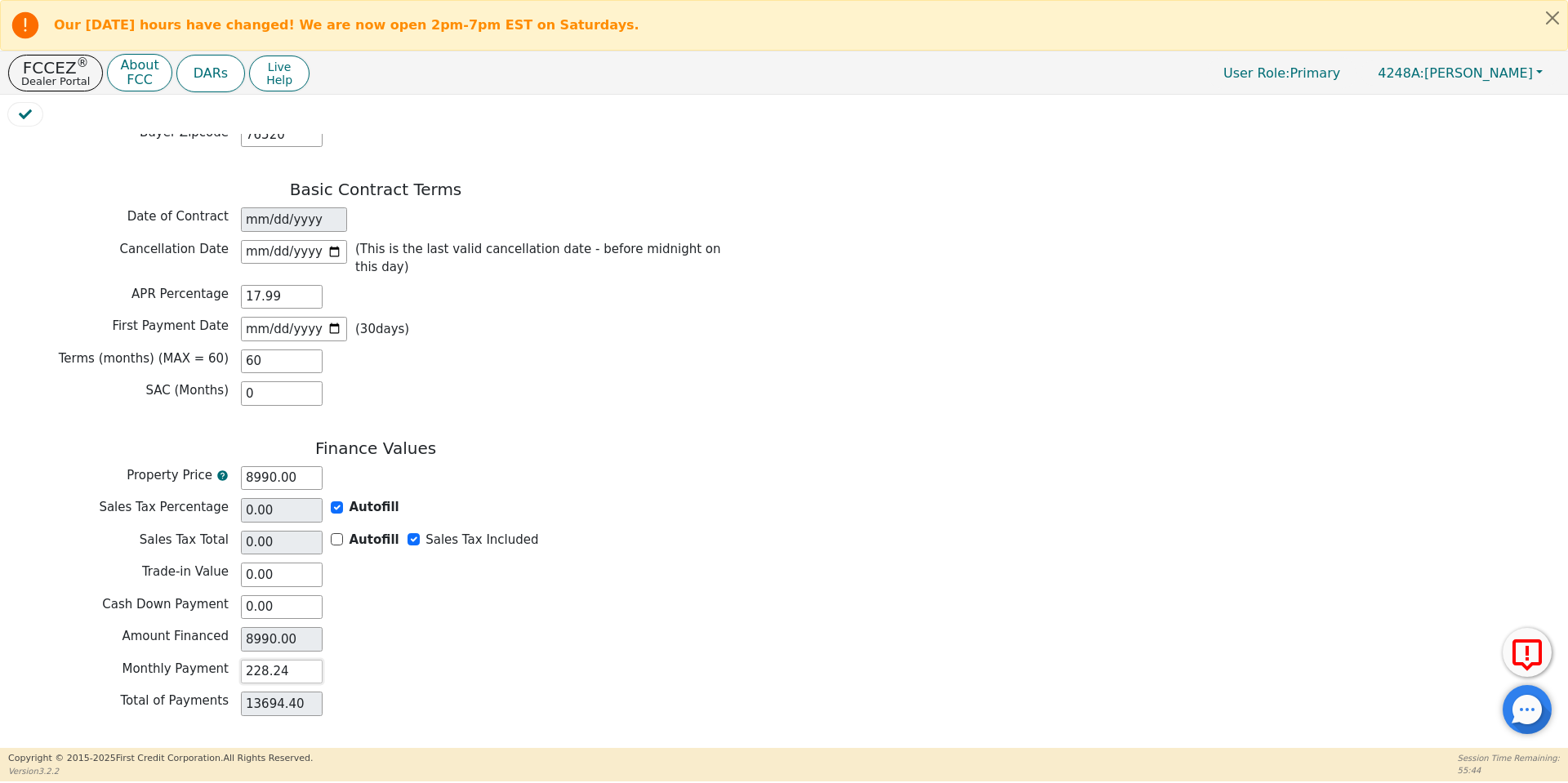
type input "228.24"
click at [531, 749] on div "Review & Begin Contract" at bounding box center [375, 768] width 735 height 38
click at [55, 749] on button "Review & Begin Contract" at bounding box center [103, 768] width 189 height 38
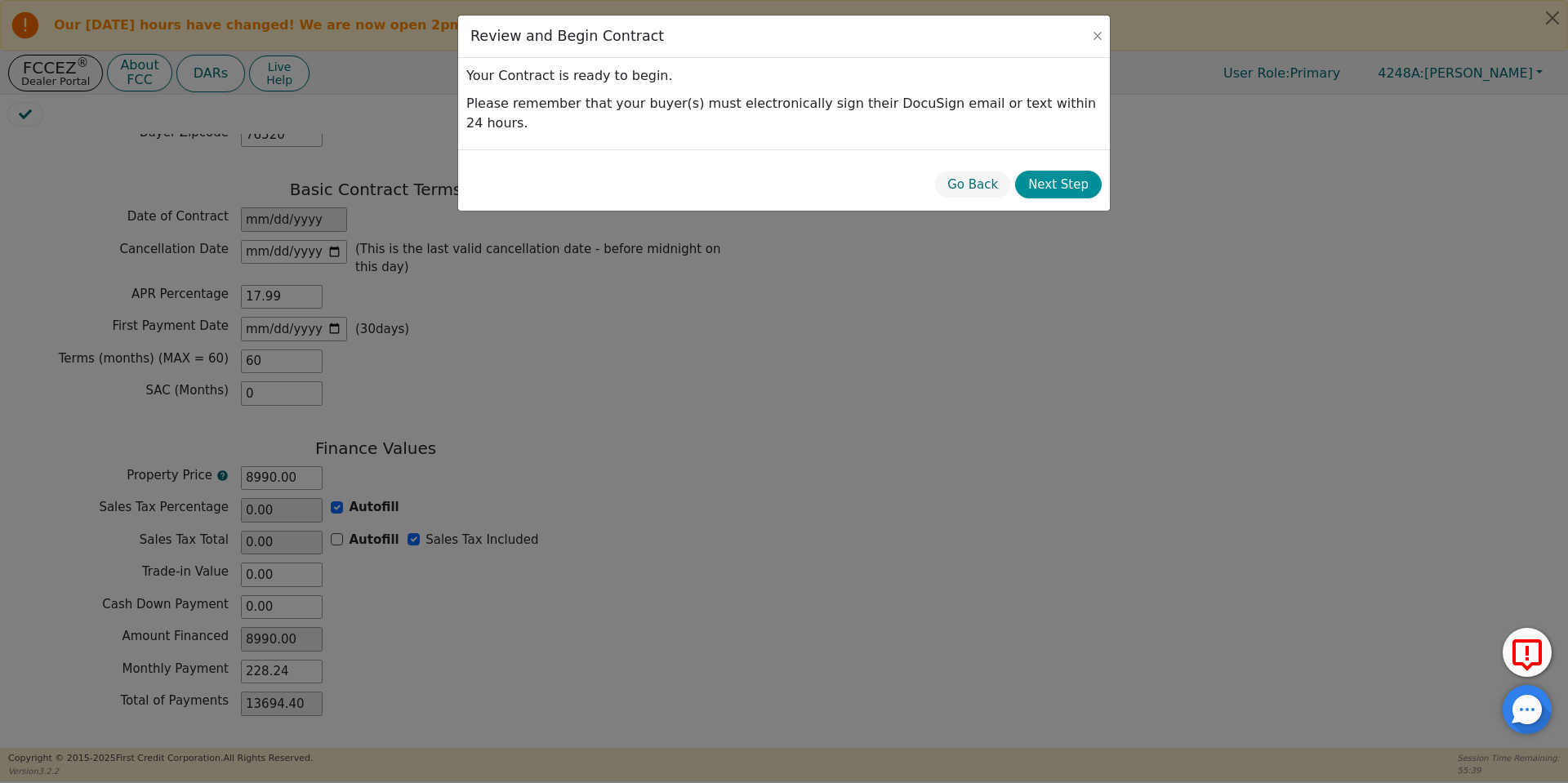
click at [1049, 174] on button "Next Step" at bounding box center [1058, 184] width 87 height 28
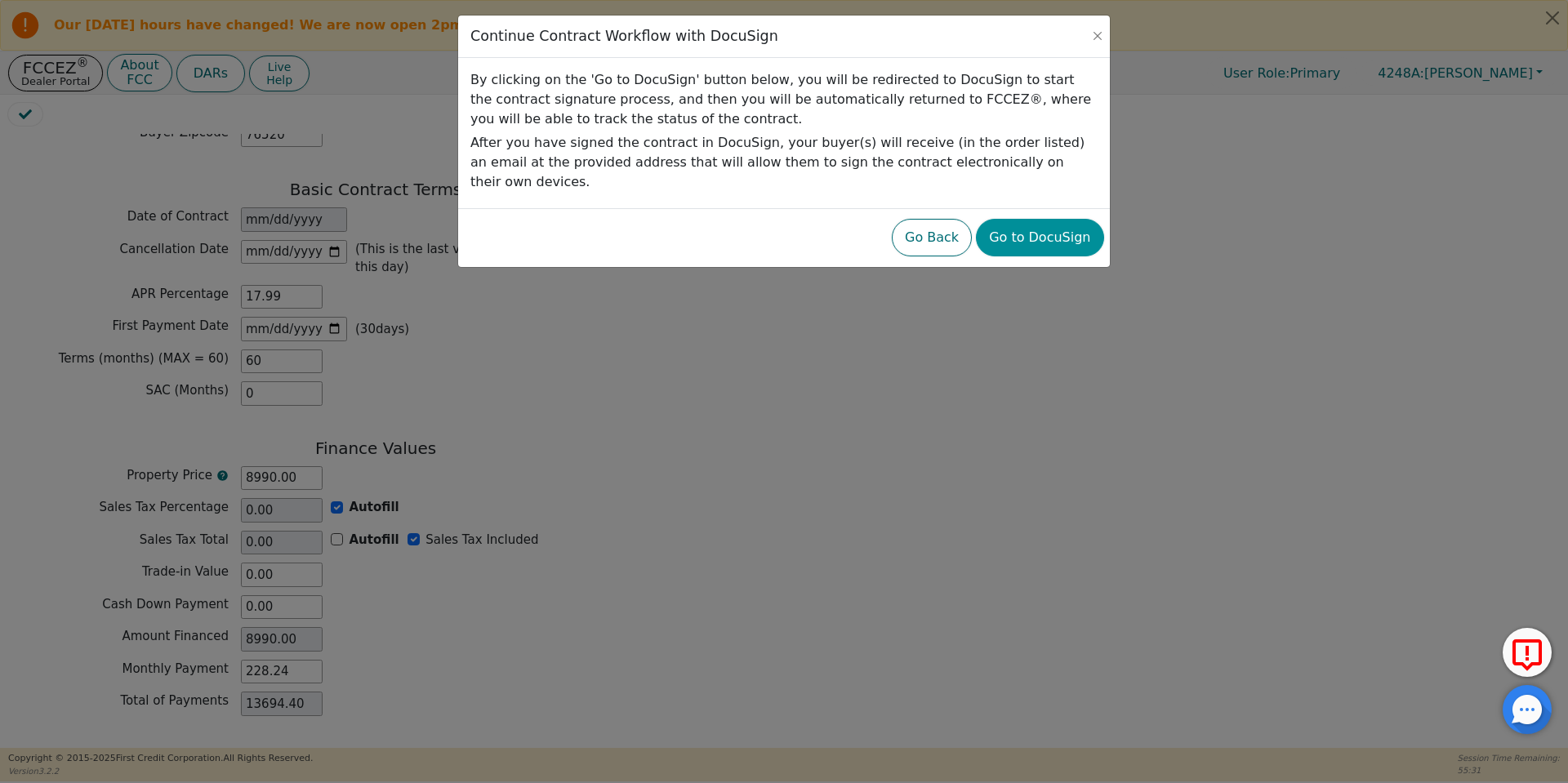
click at [1035, 219] on button "Go to DocuSign" at bounding box center [1038, 238] width 127 height 38
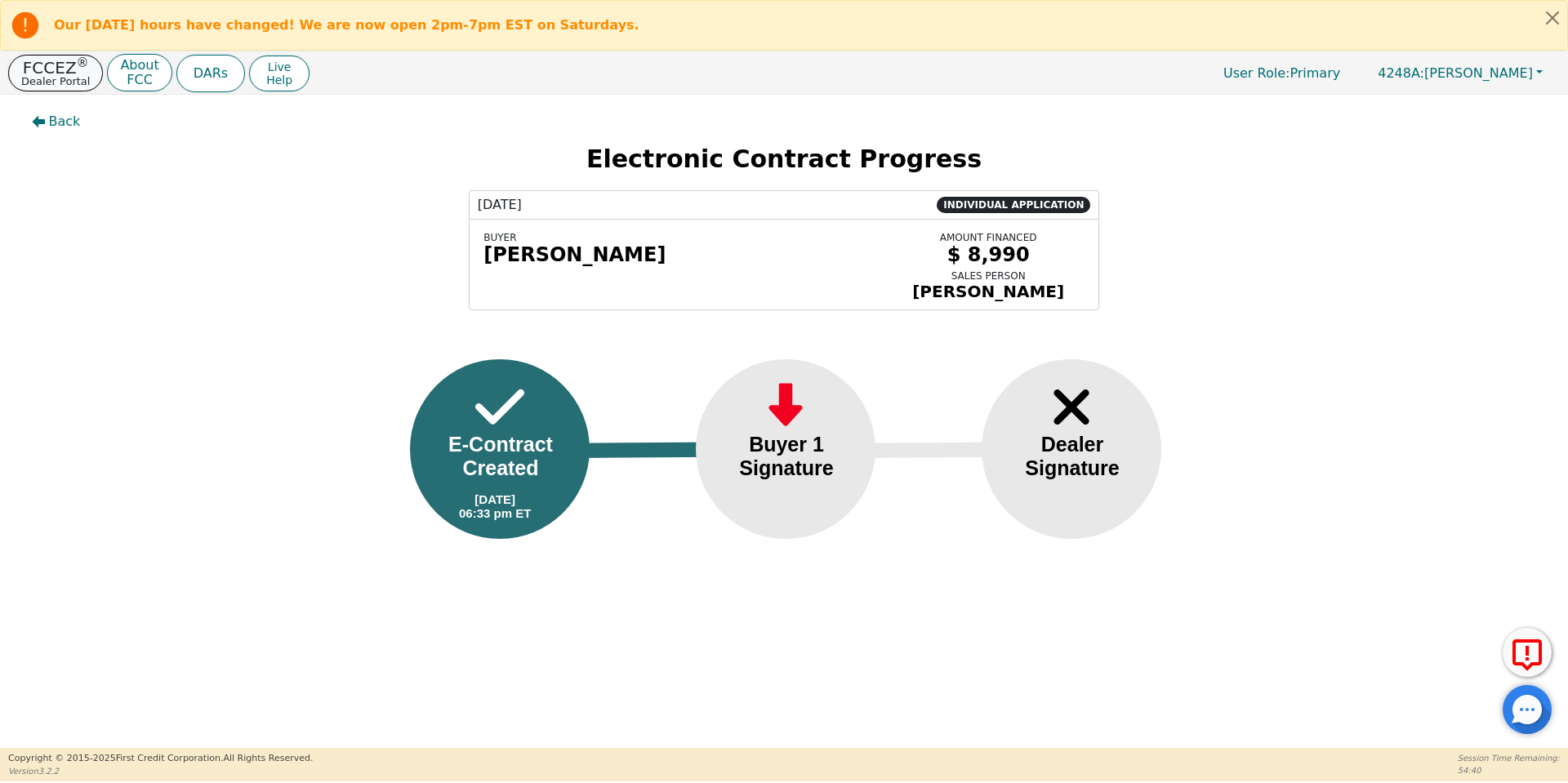
click at [44, 77] on p "Dealer Portal" at bounding box center [55, 81] width 69 height 10
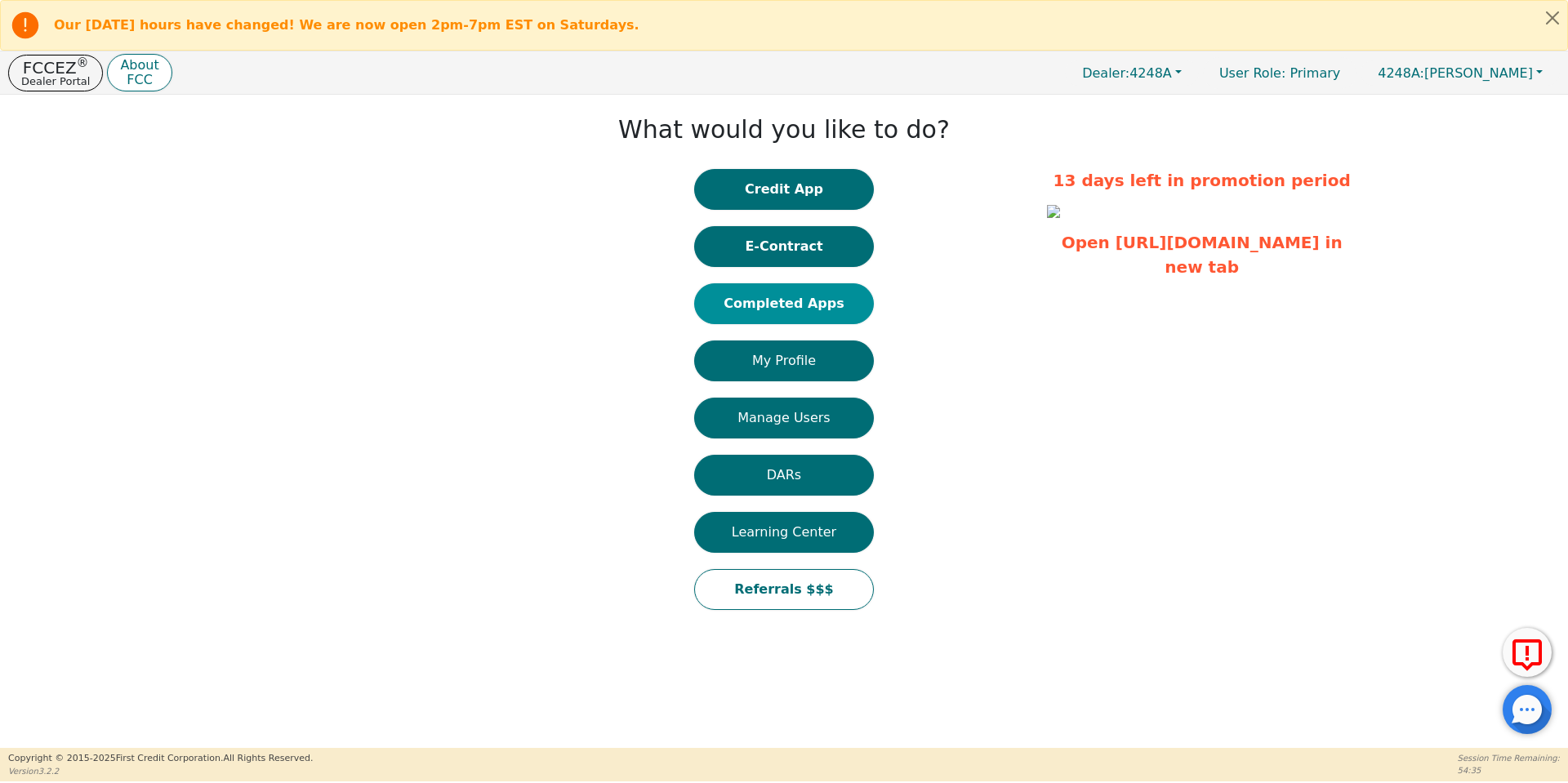
click at [807, 294] on button "Completed Apps" at bounding box center [784, 303] width 180 height 40
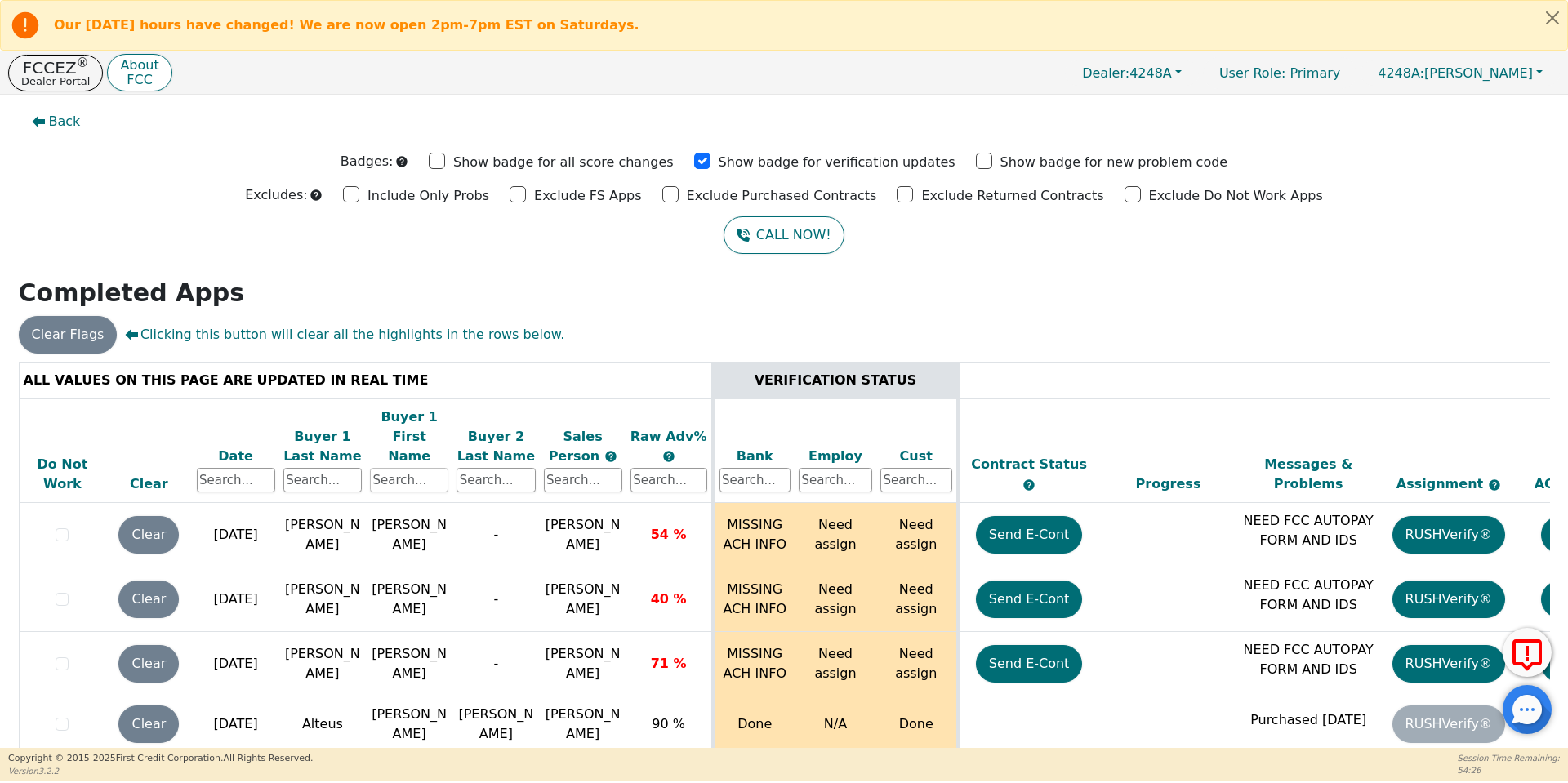
click at [403, 468] on input "text" at bounding box center [408, 480] width 78 height 24
type input "towa"
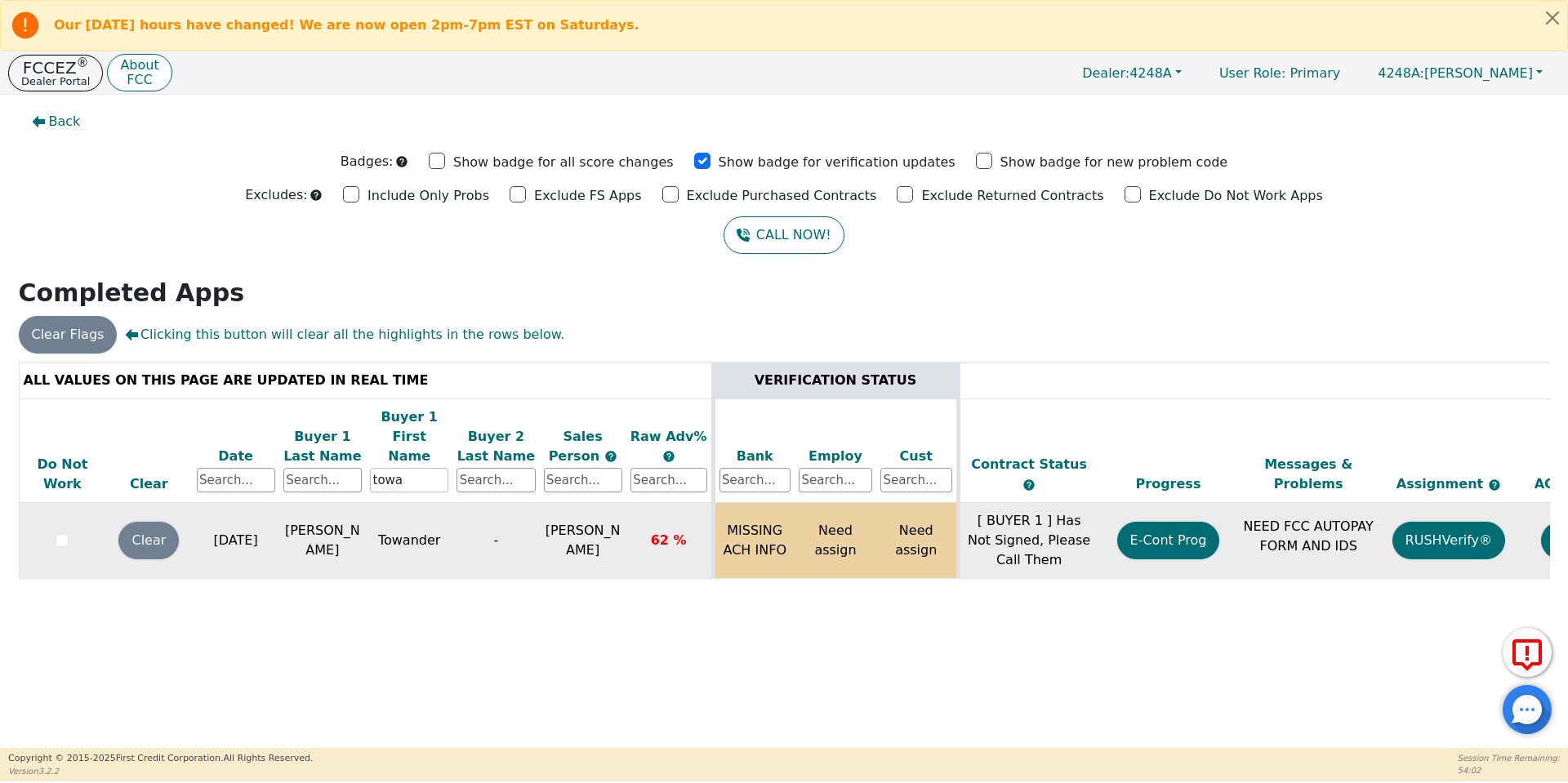
scroll to position [0, 250]
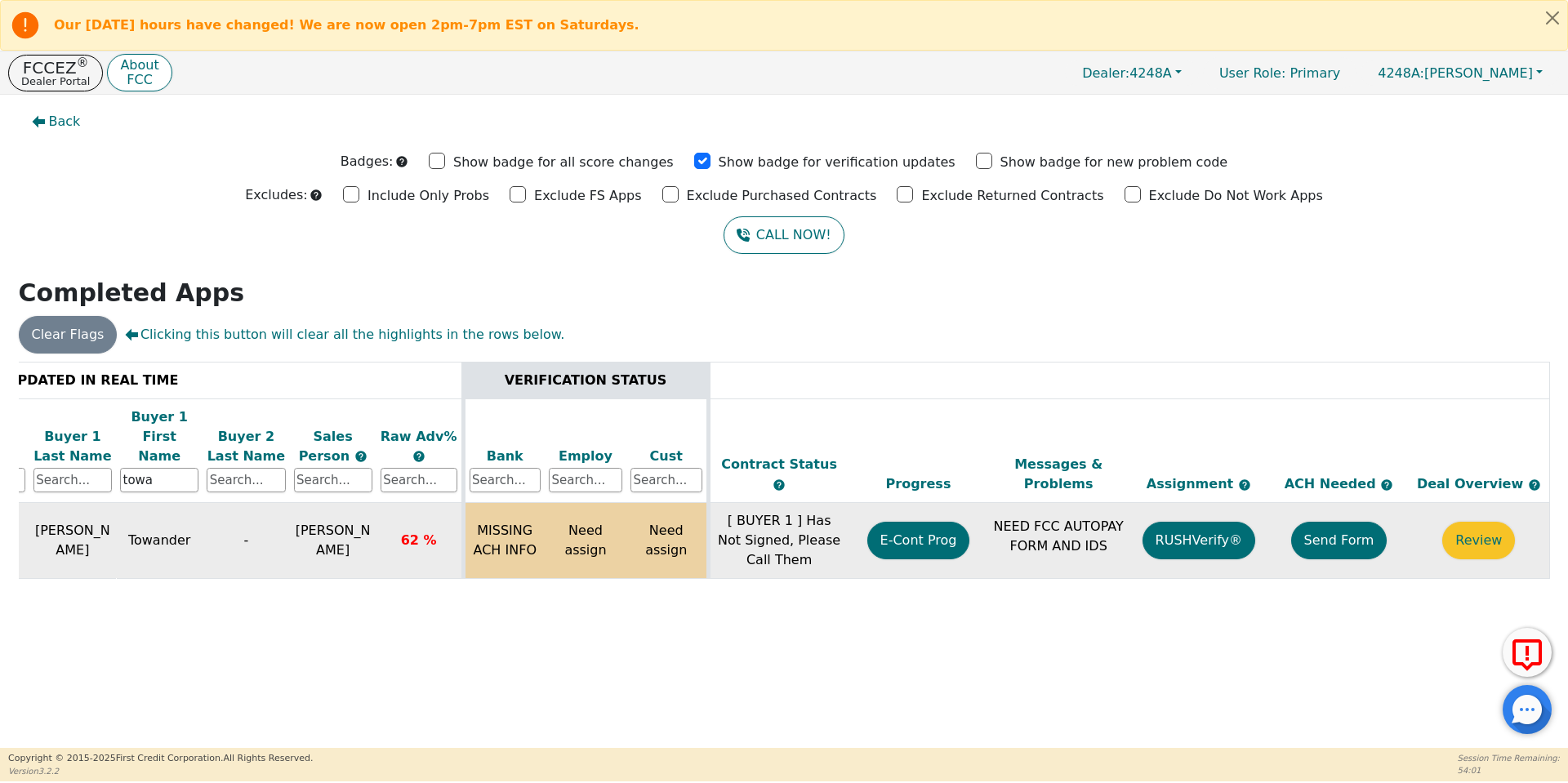
click at [1326, 522] on button "Send Form" at bounding box center [1338, 541] width 96 height 38
